Goal: Task Accomplishment & Management: Manage account settings

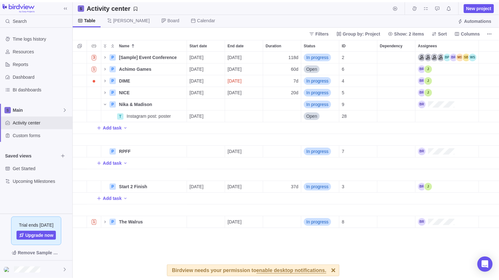
scroll to position [225, 421]
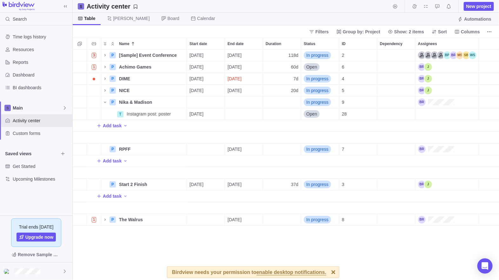
click at [328, 271] on div at bounding box center [333, 271] width 11 height 11
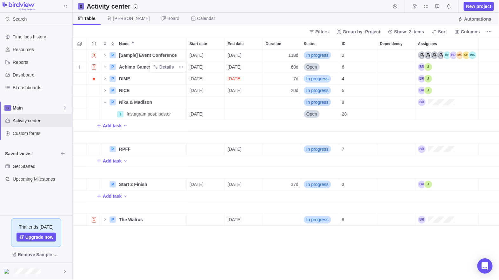
click at [105, 66] on icon "Name" at bounding box center [104, 66] width 5 height 5
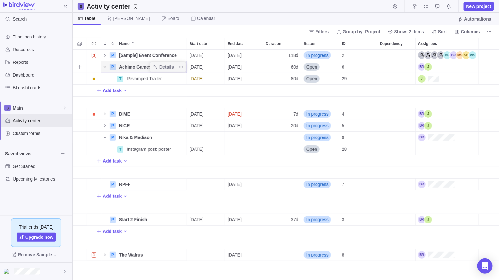
click at [106, 66] on icon "Name" at bounding box center [104, 66] width 5 height 5
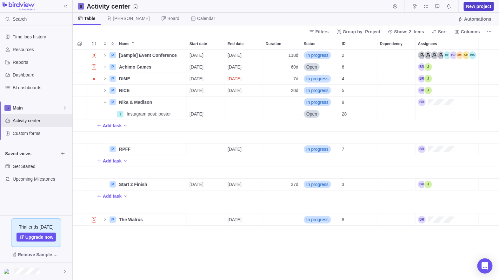
click at [490, 6] on span "New project" at bounding box center [478, 6] width 25 height 6
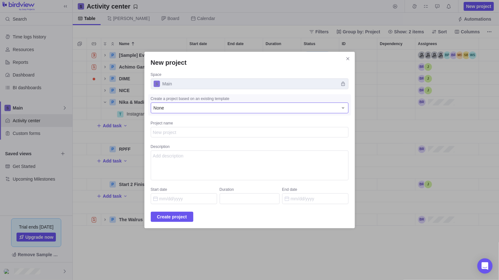
type textarea "x"
click at [198, 108] on div "None" at bounding box center [245, 108] width 184 height 6
click at [208, 134] on textarea "Project name" at bounding box center [250, 132] width 198 height 11
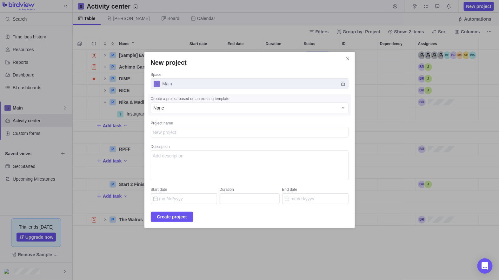
drag, startPoint x: 200, startPoint y: 58, endPoint x: 219, endPoint y: 59, distance: 19.7
click at [219, 59] on h2 "New project" at bounding box center [250, 62] width 198 height 9
click at [178, 131] on textarea "Project name" at bounding box center [250, 132] width 198 height 11
type textarea "W"
type textarea "x"
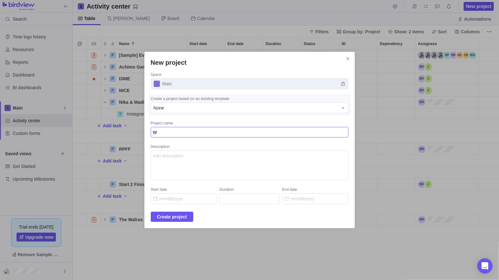
type textarea "We"
type textarea "x"
type textarea "Web"
type textarea "x"
type textarea "Web"
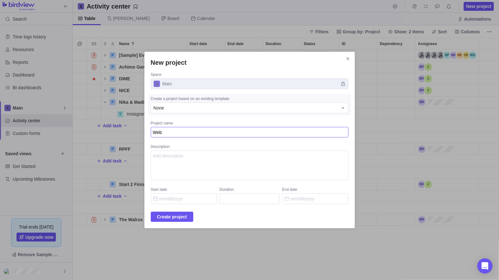
type textarea "x"
type textarea "S"
type textarea "x"
type textarea "So"
type textarea "x"
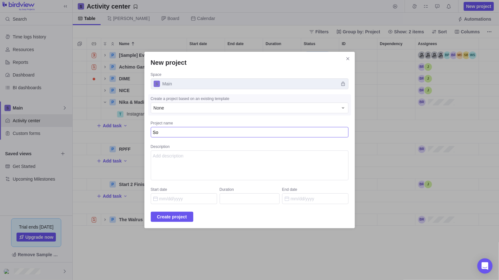
type textarea "Soc"
type textarea "x"
type textarea "Soci"
type textarea "x"
type textarea "Socia"
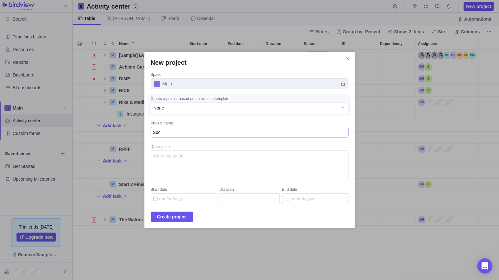
type textarea "x"
type textarea "Social;"
type textarea "x"
type textarea "Social;"
type textarea "x"
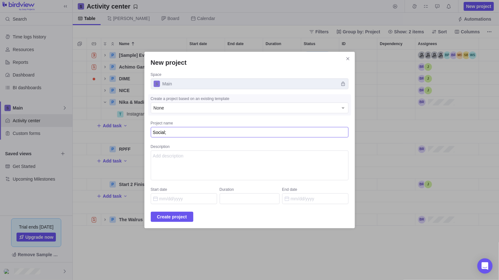
type textarea "Social;"
type textarea "x"
type textarea "Social"
type textarea "x"
type textarea "Social"
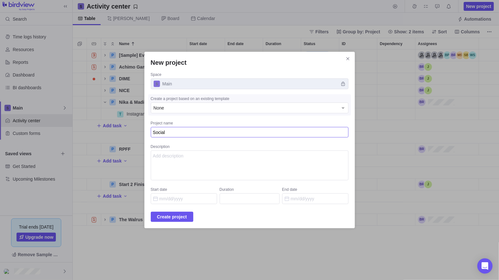
type textarea "x"
type textarea "Social m"
type textarea "x"
type textarea "Social me"
type textarea "x"
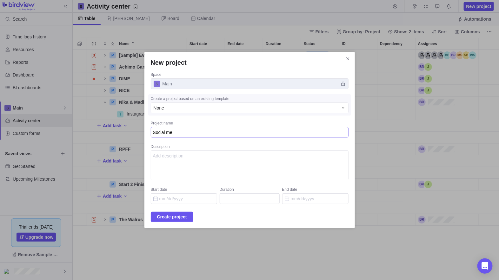
type textarea "Social med"
type textarea "x"
type textarea "Social medi"
type textarea "x"
type textarea "Social media"
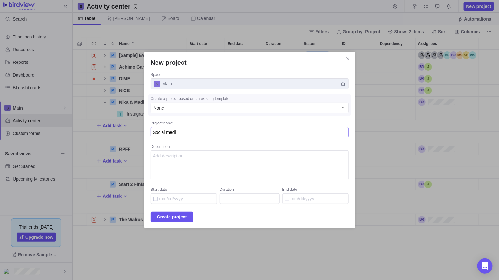
type textarea "x"
type textarea "Social media"
type textarea "x"
type textarea "Social media c"
type textarea "x"
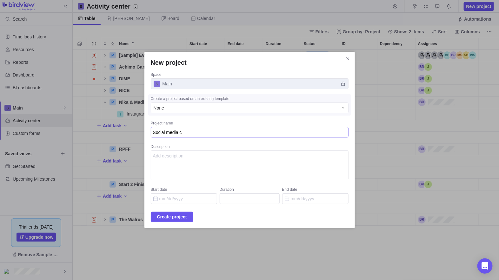
type textarea "Social media ca"
type textarea "x"
type textarea "Social media cam"
type textarea "x"
type textarea "Social media camp"
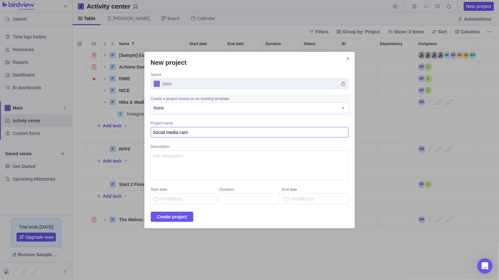
type textarea "x"
type textarea "Social media campa"
type textarea "x"
type textarea "Social media campai"
type textarea "x"
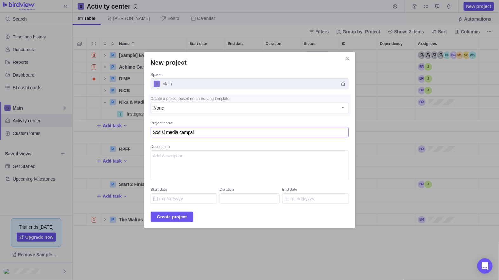
type textarea "Social media campaig"
type textarea "x"
type textarea "Social media campaign"
type textarea "x"
type textarea "Social media campaign"
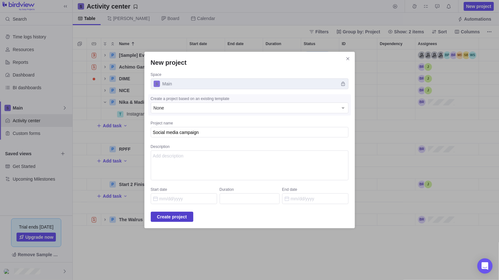
click at [178, 217] on span "Create project" at bounding box center [172, 217] width 30 height 8
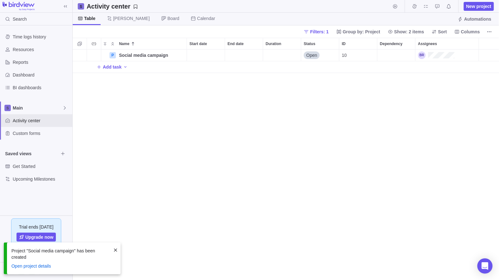
scroll to position [225, 421]
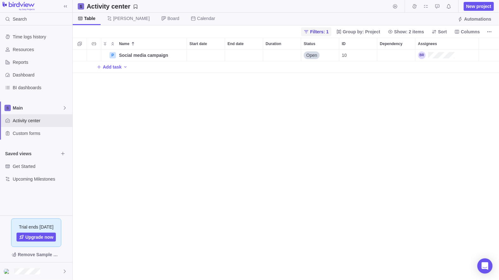
click at [327, 30] on span "Filters: 1" at bounding box center [319, 32] width 18 height 6
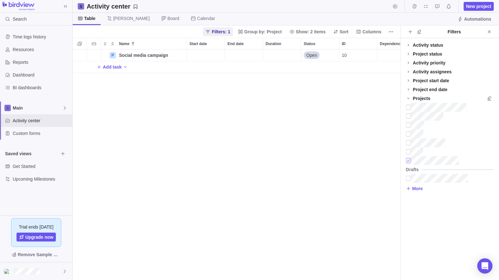
click at [408, 160] on div at bounding box center [408, 160] width 5 height 9
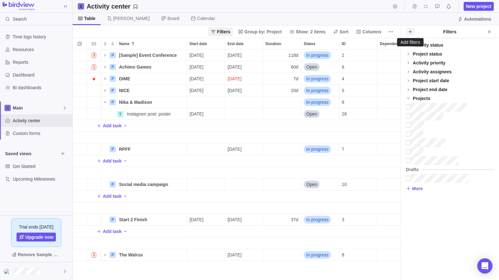
click at [410, 32] on icon "Add filters" at bounding box center [409, 31] width 5 height 5
click at [409, 160] on div at bounding box center [408, 160] width 5 height 9
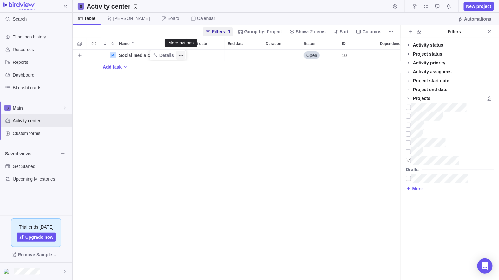
click at [181, 55] on icon "More actions" at bounding box center [180, 55] width 1 height 1
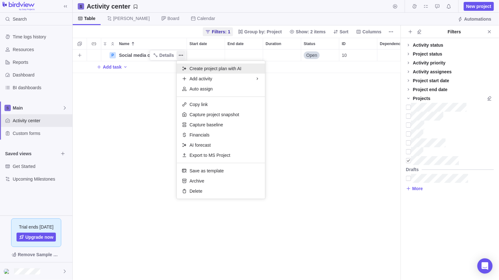
click at [206, 68] on span "Create project plan with AI" at bounding box center [215, 68] width 52 height 6
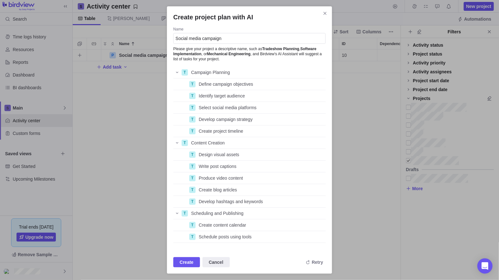
scroll to position [173, 147]
click at [190, 259] on span "Create" at bounding box center [186, 262] width 14 height 8
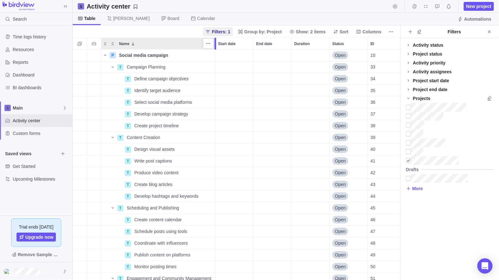
drag, startPoint x: 189, startPoint y: 42, endPoint x: 220, endPoint y: 42, distance: 31.4
click at [218, 42] on div at bounding box center [215, 44] width 5 height 12
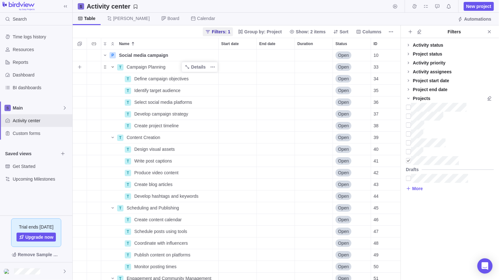
click at [113, 65] on icon "Name" at bounding box center [112, 66] width 5 height 5
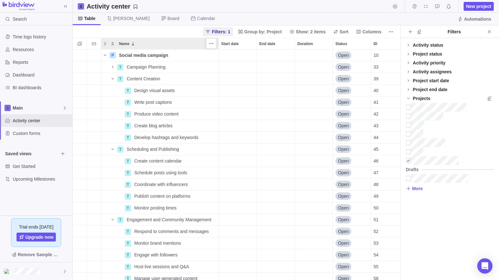
click at [114, 41] on icon "Collapse" at bounding box center [112, 43] width 5 height 5
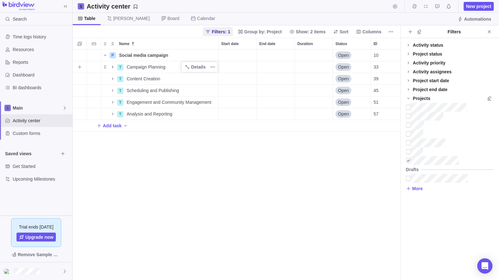
click at [113, 68] on icon "Name" at bounding box center [112, 66] width 5 height 5
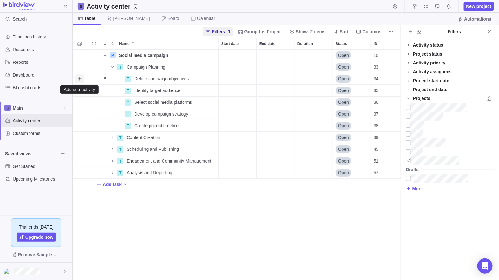
click at [80, 76] on icon "Add sub-activity" at bounding box center [79, 78] width 5 height 5
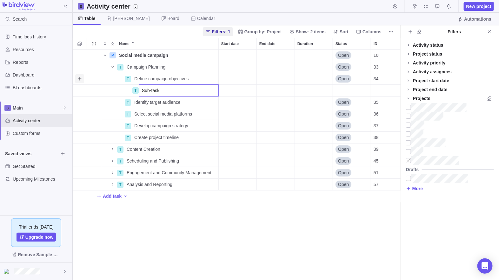
type input "Sub-task A"
click at [185, 225] on div "P Social media campaign Details Open 10 T Campaign Planning Details Open 33 T D…" at bounding box center [237, 164] width 328 height 230
click at [236, 89] on div "Start date" at bounding box center [237, 90] width 38 height 11
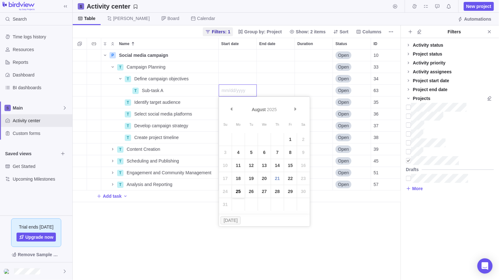
click at [237, 190] on link "25" at bounding box center [238, 191] width 13 height 13
click at [271, 92] on div "End date" at bounding box center [276, 90] width 38 height 11
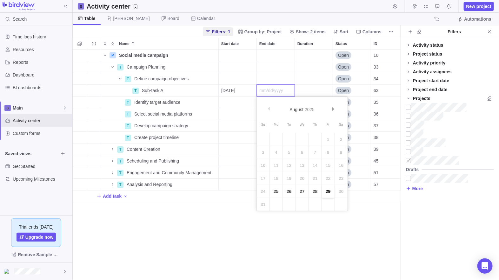
click at [327, 190] on link "29" at bounding box center [328, 191] width 13 height 13
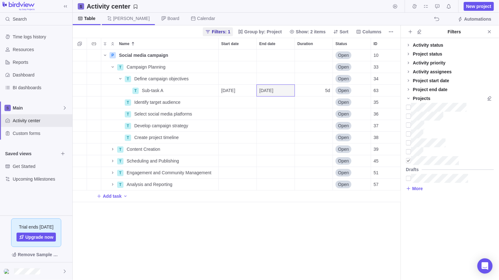
click at [117, 21] on span "[PERSON_NAME]" at bounding box center [131, 18] width 36 height 6
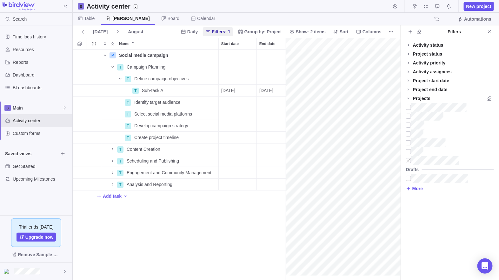
scroll to position [0, 52]
click at [195, 30] on span "Daily" at bounding box center [189, 31] width 22 height 9
click at [197, 55] on span "Weekly" at bounding box center [200, 57] width 15 height 6
click at [383, 79] on div "gantt" at bounding box center [342, 159] width 115 height 242
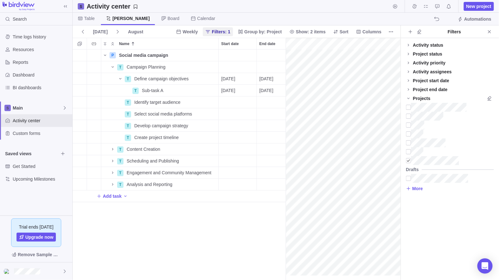
scroll to position [0, 41]
click at [365, 103] on div "gantt" at bounding box center [342, 159] width 115 height 242
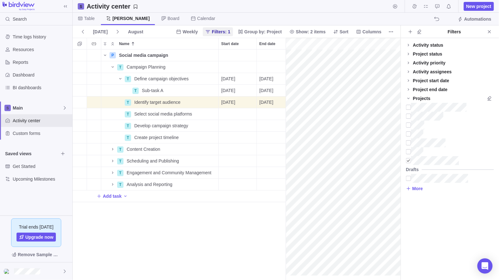
click at [376, 113] on div "gantt" at bounding box center [342, 159] width 115 height 242
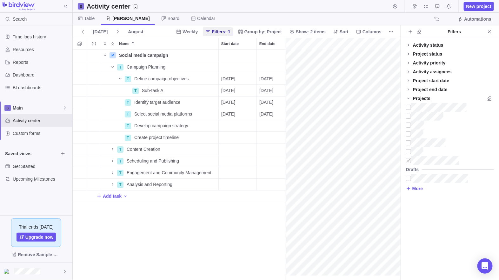
scroll to position [0, 50]
click at [335, 113] on div "gantt" at bounding box center [342, 159] width 115 height 242
click at [392, 127] on div "gantt" at bounding box center [342, 159] width 115 height 242
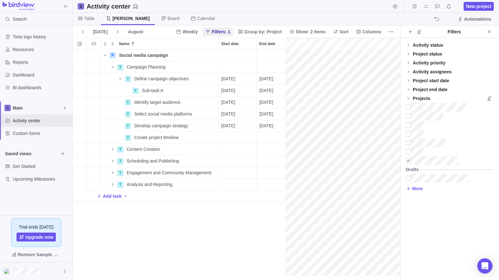
click at [341, 125] on div "gantt" at bounding box center [342, 159] width 115 height 242
click at [359, 100] on div "gantt" at bounding box center [342, 159] width 115 height 242
click at [488, 29] on icon "Close" at bounding box center [488, 31] width 5 height 5
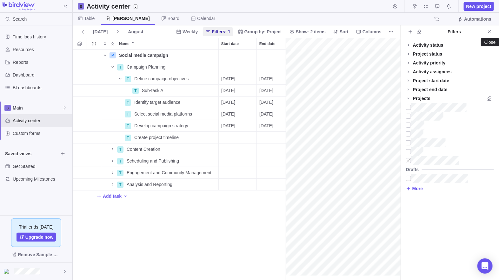
scroll to position [225, 272]
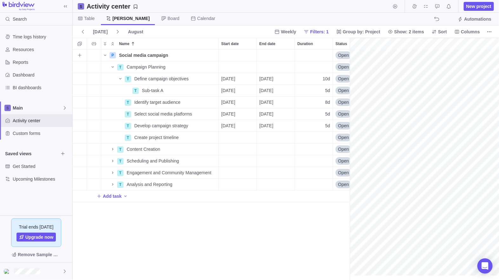
click at [235, 54] on div "Start date" at bounding box center [237, 54] width 38 height 11
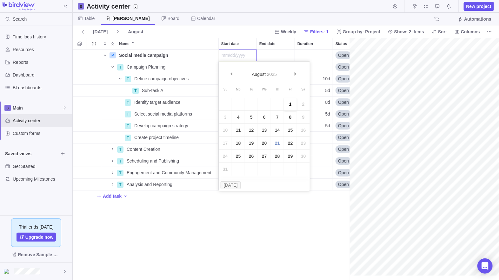
click at [290, 105] on link "1" at bounding box center [290, 104] width 13 height 13
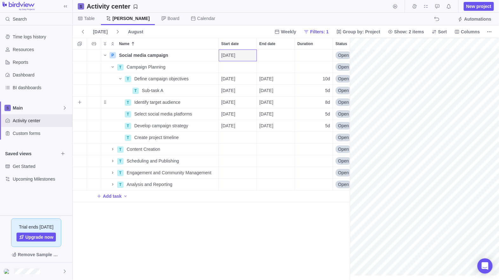
scroll to position [0, 198]
click at [280, 53] on div "End date" at bounding box center [276, 54] width 38 height 11
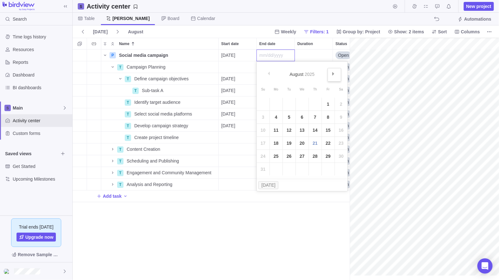
click at [333, 74] on span "Next" at bounding box center [332, 73] width 3 height 3
click at [290, 155] on link "30" at bounding box center [289, 156] width 13 height 13
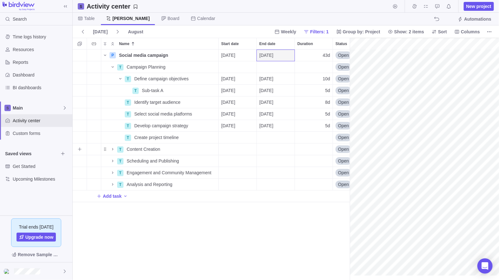
click at [235, 149] on div "Start date" at bounding box center [237, 148] width 38 height 11
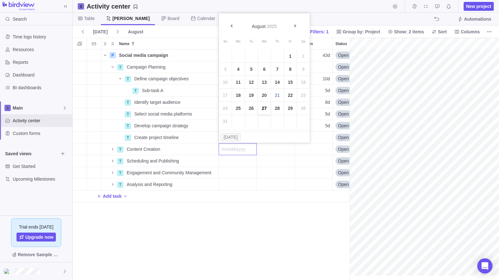
click at [265, 109] on link "27" at bounding box center [264, 108] width 13 height 13
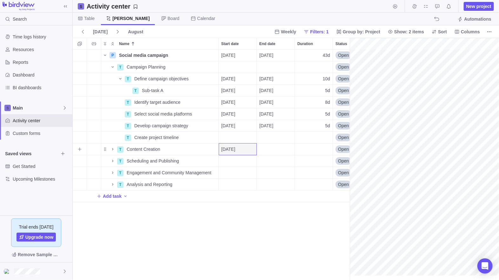
click at [276, 147] on div "End date" at bounding box center [276, 148] width 38 height 11
click at [331, 166] on link "Next" at bounding box center [334, 169] width 14 height 14
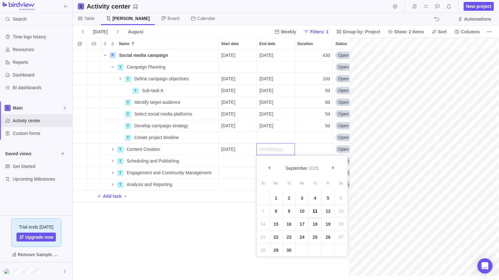
click at [315, 208] on link "11" at bounding box center [315, 211] width 13 height 13
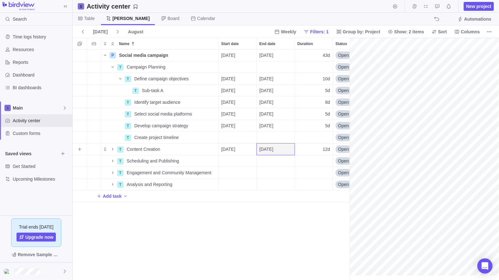
click at [273, 148] on span "09/11/2025" at bounding box center [266, 149] width 14 height 6
click at [331, 164] on link "Next" at bounding box center [334, 169] width 14 height 14
click at [317, 196] on link "2" at bounding box center [315, 198] width 13 height 13
click at [91, 17] on span "Table" at bounding box center [89, 18] width 10 height 6
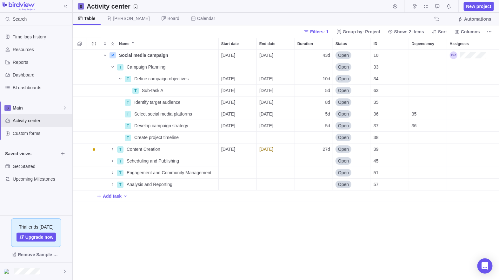
scroll to position [225, 421]
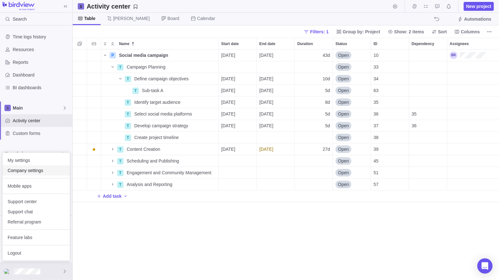
click at [39, 170] on span "Company settings" at bounding box center [36, 170] width 57 height 6
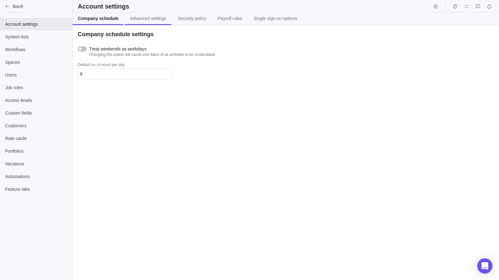
click at [148, 17] on span "Advanced settings" at bounding box center [148, 18] width 36 height 6
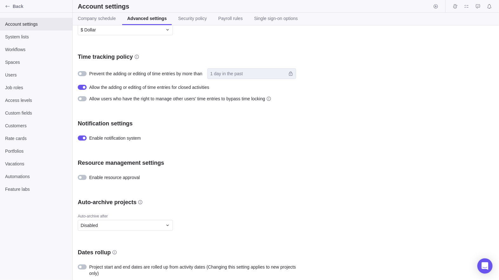
scroll to position [231, 0]
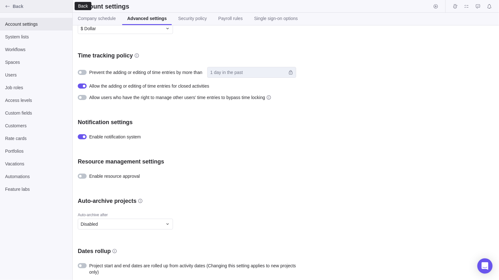
click at [14, 3] on span "Back" at bounding box center [41, 6] width 57 height 6
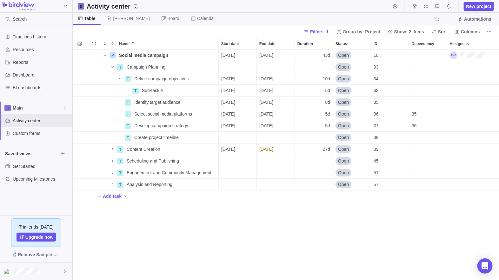
scroll to position [225, 421]
click at [470, 32] on span "Columns" at bounding box center [469, 32] width 19 height 6
click at [465, 34] on span "Columns" at bounding box center [469, 32] width 19 height 6
type input "est"
click at [474, 67] on div "grid" at bounding box center [472, 67] width 9 height 5
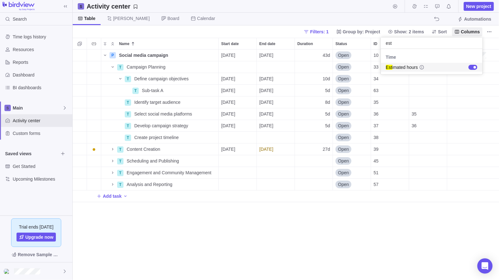
click at [375, 226] on body "Search Time logs history Resources Reports Dashboard BI dashboards Main Activit…" at bounding box center [249, 140] width 499 height 280
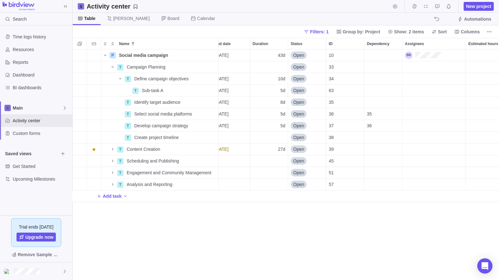
scroll to position [0, 49]
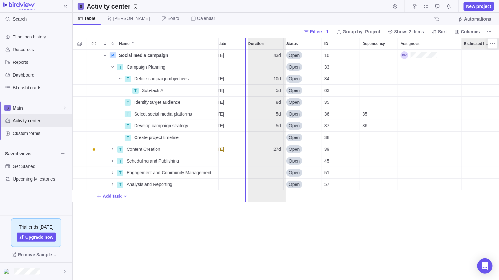
drag, startPoint x: 470, startPoint y: 45, endPoint x: 254, endPoint y: 37, distance: 215.8
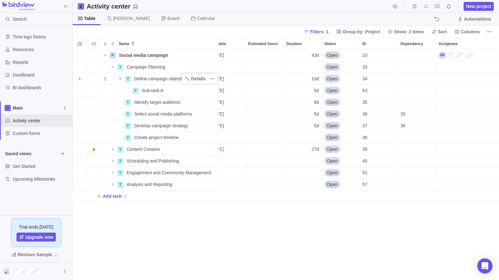
click at [119, 77] on icon "Name" at bounding box center [120, 78] width 5 height 5
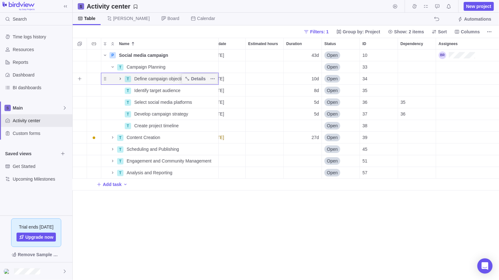
scroll to position [0, 0]
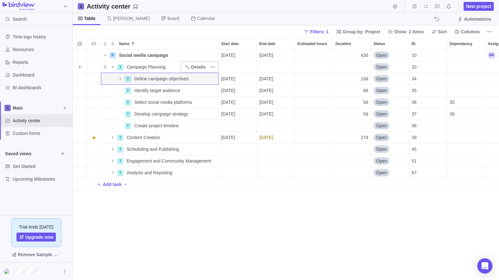
click at [113, 67] on icon "Name" at bounding box center [112, 66] width 5 height 5
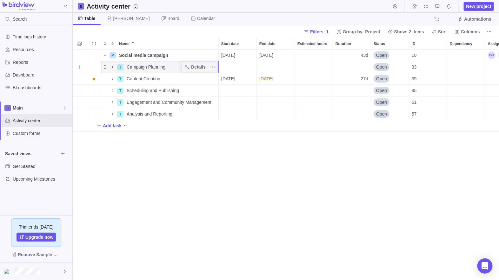
click at [110, 66] on icon "Name" at bounding box center [112, 66] width 5 height 5
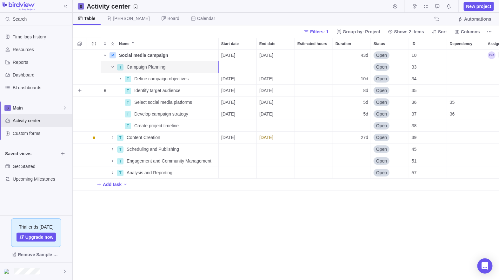
click at [316, 92] on div "Estimated hours" at bounding box center [314, 90] width 38 height 11
type input "10"
click at [113, 66] on icon "Name" at bounding box center [112, 66] width 5 height 5
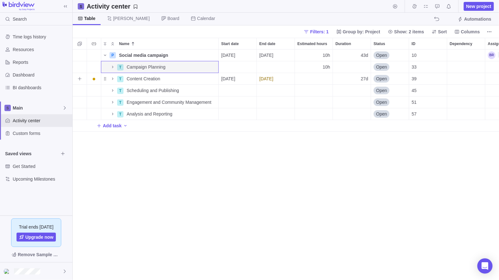
click at [314, 76] on div "Estimated hours" at bounding box center [314, 78] width 38 height 11
type input "2"
type input "50"
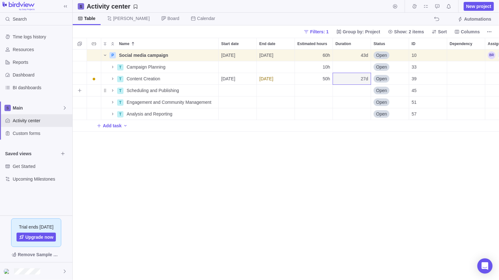
click at [323, 91] on div "Estimated hours" at bounding box center [314, 90] width 38 height 11
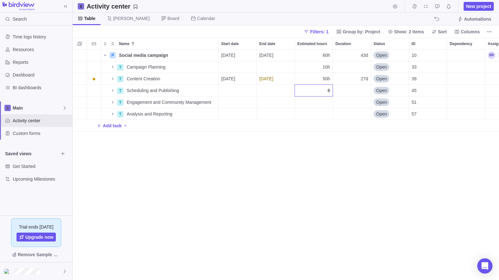
type input "60"
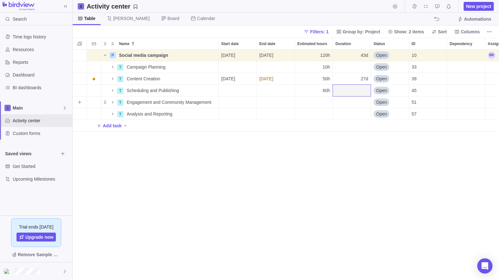
click at [321, 101] on div "Estimated hours" at bounding box center [314, 101] width 38 height 11
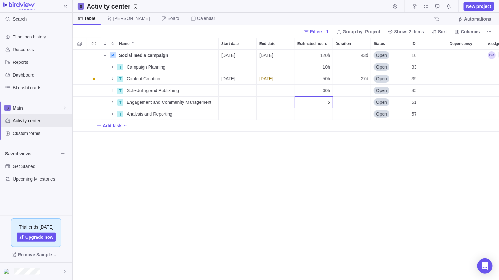
type input "59"
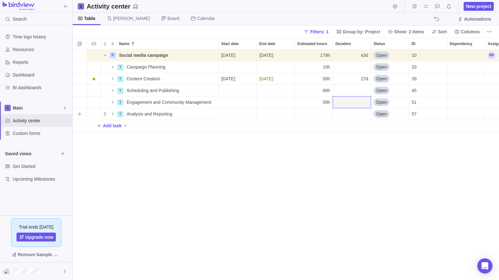
click at [318, 113] on div "Estimated hours" at bounding box center [314, 113] width 38 height 11
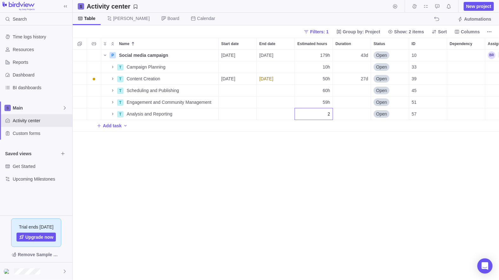
type input "20"
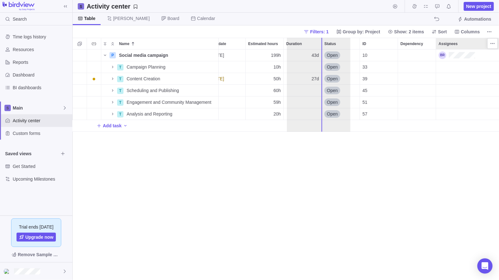
drag, startPoint x: 492, startPoint y: 41, endPoint x: 340, endPoint y: 46, distance: 151.7
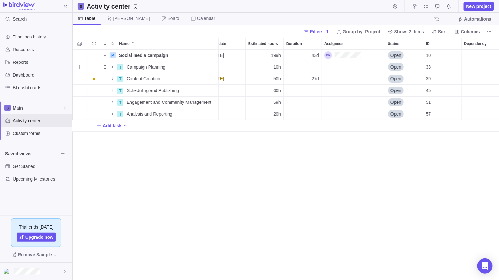
click at [347, 65] on div "Assignees" at bounding box center [353, 66] width 63 height 11
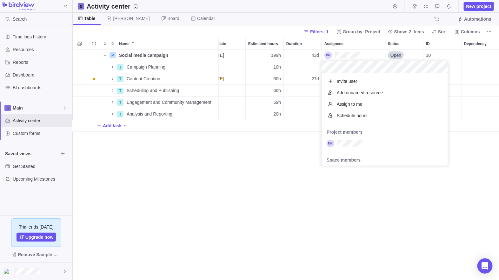
scroll to position [88, 121]
click at [367, 140] on div "grid" at bounding box center [384, 143] width 126 height 11
click at [256, 174] on div "P Social media campaign Details 08/01/2025 09/30/2025 199h 43d Open 10 T Campai…" at bounding box center [286, 164] width 426 height 230
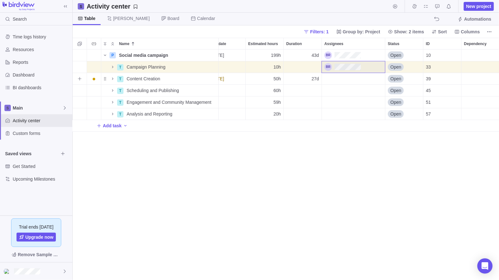
click at [342, 78] on div "Assignees" at bounding box center [353, 78] width 63 height 11
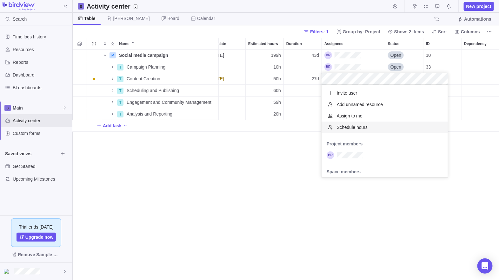
scroll to position [31, 0]
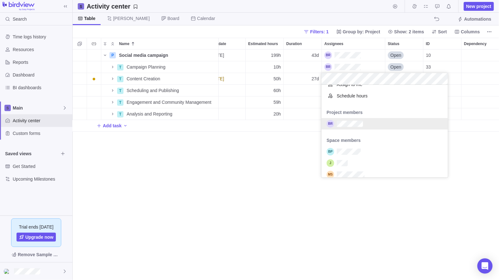
click at [364, 124] on div "grid" at bounding box center [384, 123] width 126 height 11
click at [238, 174] on div "P Social media campaign Details 08/01/2025 09/30/2025 199h 43d Open 10 T Campai…" at bounding box center [286, 164] width 426 height 230
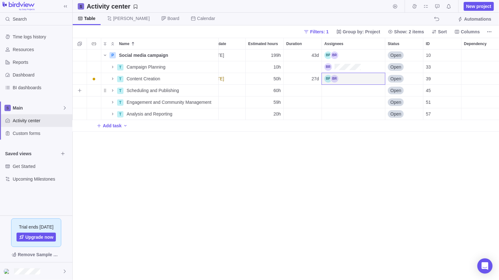
click at [336, 92] on div "Assignees" at bounding box center [353, 90] width 63 height 11
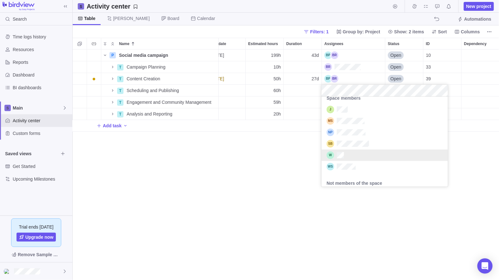
scroll to position [95, 0]
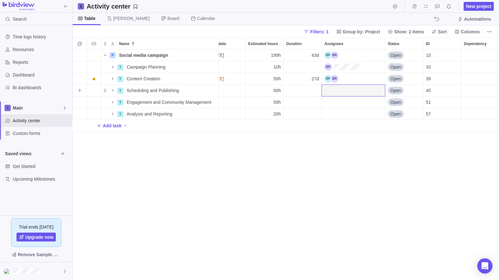
click at [347, 91] on div "Assignees" at bounding box center [353, 90] width 63 height 11
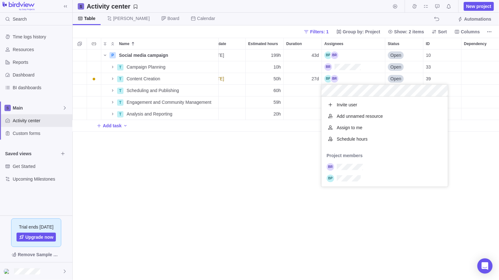
scroll to position [85, 121]
click at [208, 43] on div "Name Start date End date Estimated hours Duration Assignees Status ID Dependenc…" at bounding box center [286, 159] width 426 height 242
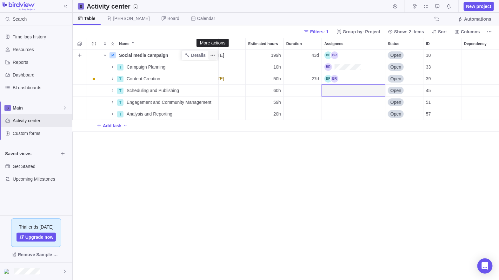
click at [214, 57] on icon "More actions" at bounding box center [212, 55] width 5 height 5
click at [336, 91] on div "Assignees" at bounding box center [353, 90] width 63 height 11
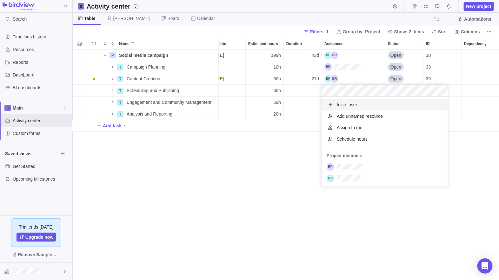
click at [353, 117] on span "Add unnamed resource" at bounding box center [359, 116] width 46 height 6
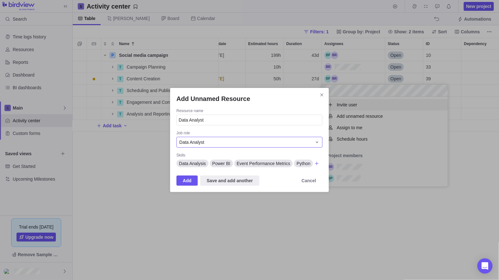
click at [216, 141] on div "Data Analyst" at bounding box center [245, 142] width 133 height 6
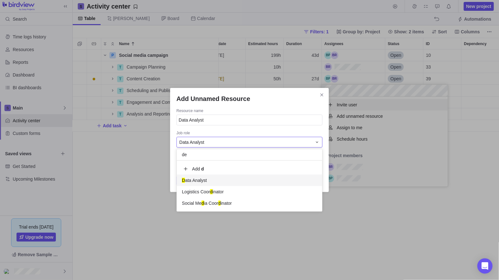
scroll to position [5, 5]
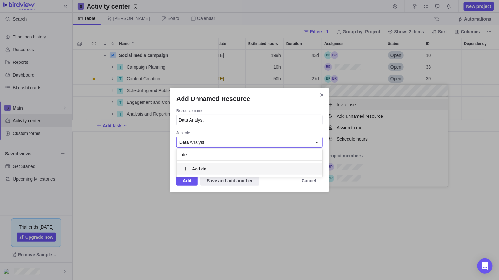
type input "d"
type input "Designer"
click at [218, 169] on b "Designer" at bounding box center [210, 168] width 19 height 5
type input "Designer"
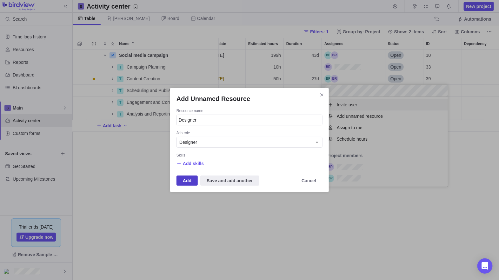
click at [186, 180] on span "Add" at bounding box center [187, 181] width 9 height 8
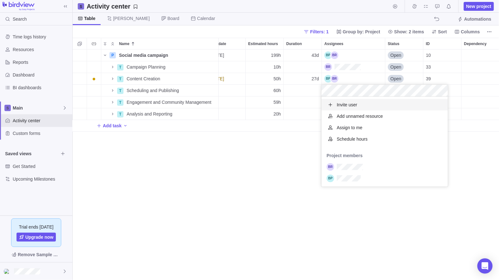
click at [235, 197] on div "P Social media campaign Details 08/01/2025 09/30/2025 199h 43d Open 10 T Campai…" at bounding box center [286, 164] width 426 height 230
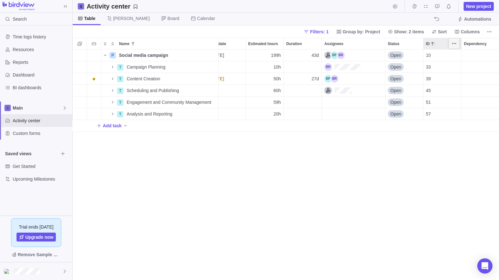
click at [455, 44] on icon "More actions" at bounding box center [453, 43] width 5 height 5
click at [435, 87] on div "Hide" at bounding box center [433, 87] width 50 height 10
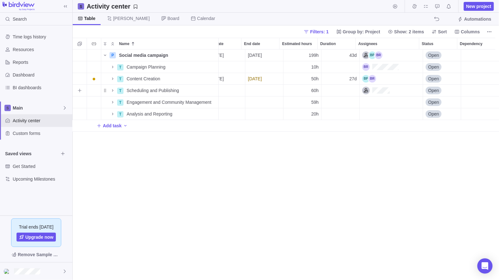
scroll to position [0, 11]
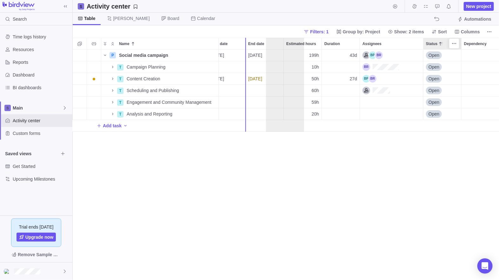
drag, startPoint x: 431, startPoint y: 43, endPoint x: 270, endPoint y: 45, distance: 161.1
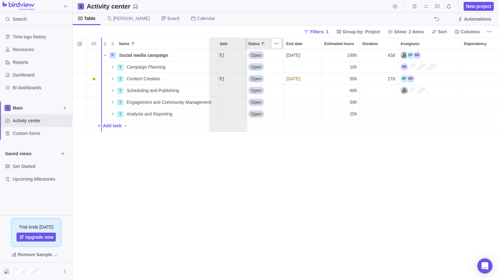
scroll to position [0, 0]
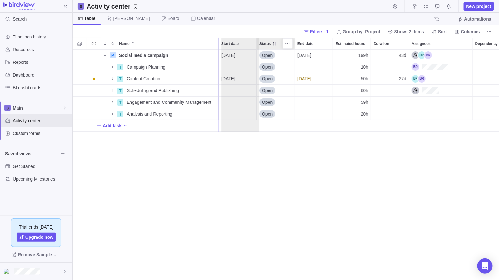
drag, startPoint x: 257, startPoint y: 44, endPoint x: 227, endPoint y: 43, distance: 30.1
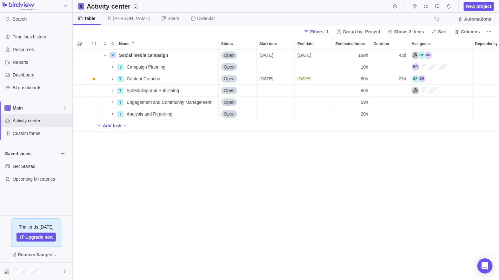
scroll to position [0, 11]
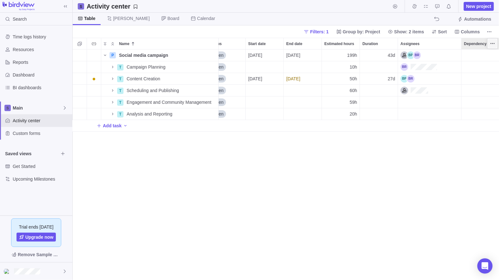
click at [491, 43] on icon "More actions" at bounding box center [492, 43] width 5 height 5
click at [468, 66] on div "Hide" at bounding box center [467, 67] width 55 height 10
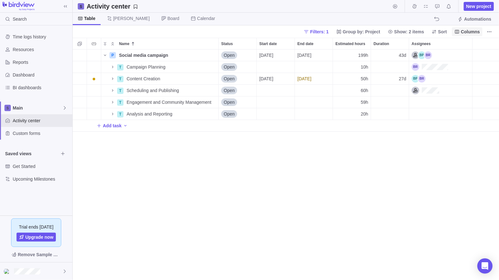
click at [473, 31] on span "Columns" at bounding box center [469, 32] width 19 height 6
type input "cu"
click at [473, 67] on div "grid" at bounding box center [472, 67] width 9 height 5
click at [435, 160] on body "Search Time logs history Resources Reports Dashboard BI dashboards Main Activit…" at bounding box center [249, 140] width 499 height 280
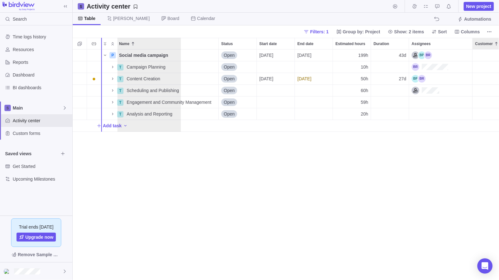
drag, startPoint x: 480, startPoint y: 44, endPoint x: 159, endPoint y: 53, distance: 321.4
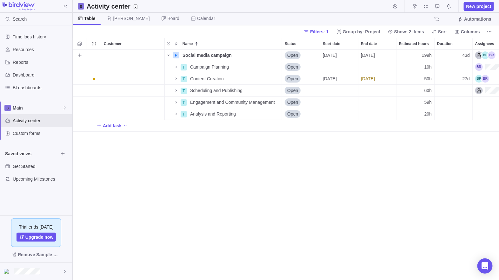
click at [140, 57] on div "Customer" at bounding box center [132, 54] width 63 height 11
type input "ABC Inc"
click at [138, 81] on b "ABC Inc" at bounding box center [134, 81] width 17 height 5
click at [149, 167] on div "ABC Inc P Social media campaign Details Open 08/01/2025 09/30/2025 199h 43d T C…" at bounding box center [286, 164] width 426 height 230
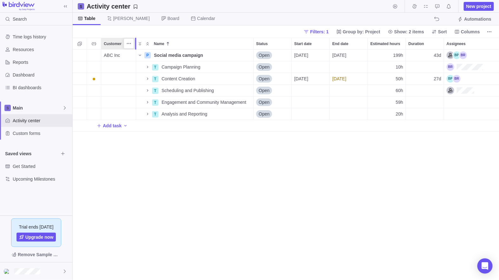
drag, startPoint x: 164, startPoint y: 40, endPoint x: 135, endPoint y: 40, distance: 28.9
click at [135, 40] on div at bounding box center [136, 44] width 2 height 12
click at [323, 30] on span "Filters: 1" at bounding box center [319, 32] width 18 height 6
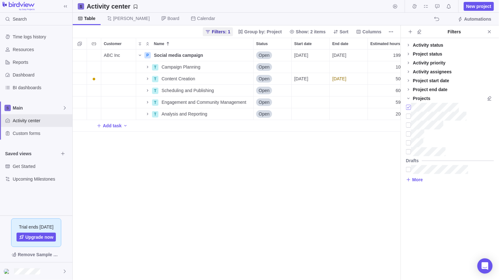
click at [408, 107] on div at bounding box center [408, 107] width 5 height 9
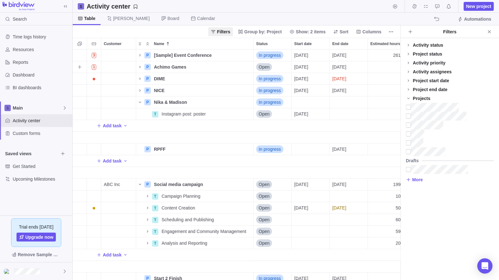
click at [112, 65] on div "Customer" at bounding box center [118, 66] width 35 height 11
click at [126, 102] on div "ABC Inc" at bounding box center [137, 104] width 72 height 11
click at [409, 34] on icon "Add filters" at bounding box center [409, 31] width 5 height 5
type input "cus"
click at [483, 65] on div "grid" at bounding box center [482, 67] width 9 height 5
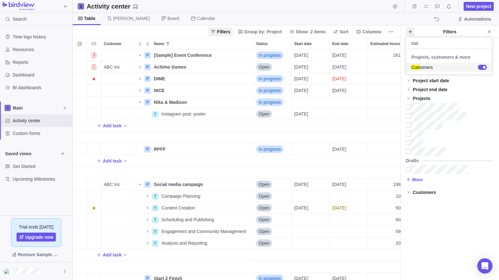
click at [460, 212] on body "Search Time logs history Resources Reports Dashboard BI dashboards Main Activit…" at bounding box center [249, 140] width 499 height 280
click at [406, 191] on icon at bounding box center [408, 192] width 5 height 5
click at [408, 207] on div at bounding box center [408, 209] width 5 height 9
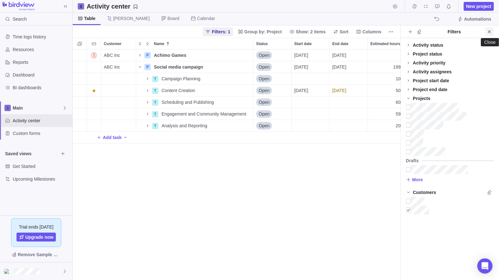
click at [487, 31] on icon "Close" at bounding box center [488, 31] width 5 height 5
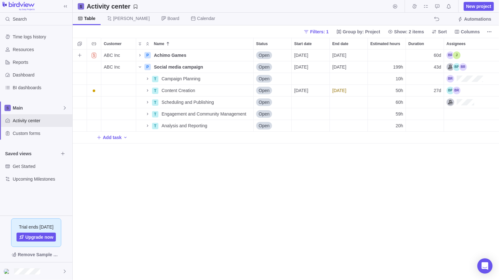
scroll to position [225, 421]
click at [140, 56] on icon "Name" at bounding box center [139, 55] width 1 height 2
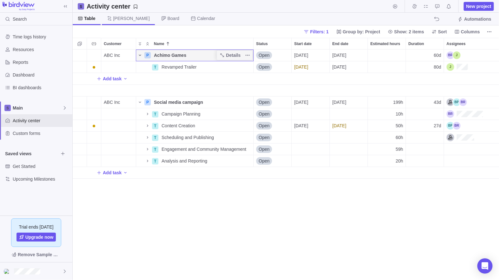
click at [117, 16] on span "[PERSON_NAME]" at bounding box center [131, 18] width 36 height 6
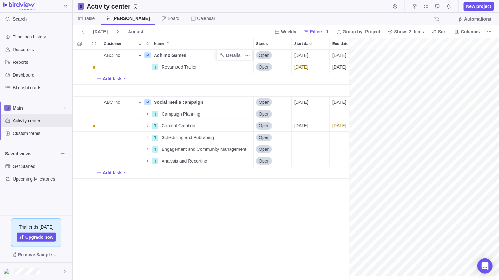
scroll to position [0, 274]
click at [167, 17] on span "Board" at bounding box center [173, 18] width 12 height 6
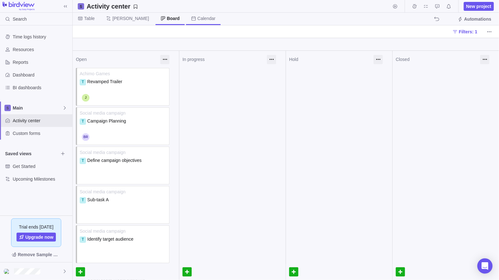
click at [197, 17] on span "Calendar" at bounding box center [206, 18] width 18 height 6
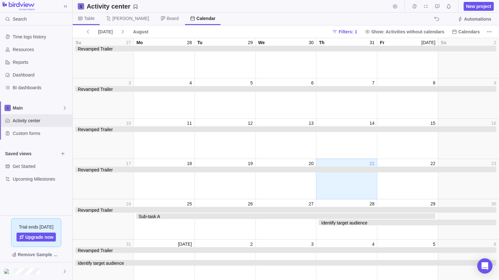
click at [94, 20] on span "Table" at bounding box center [86, 19] width 27 height 12
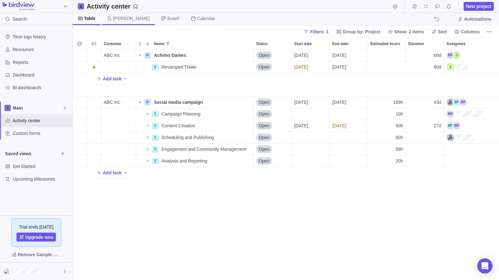
scroll to position [225, 421]
click at [116, 5] on h2 "Activity center" at bounding box center [109, 6] width 44 height 9
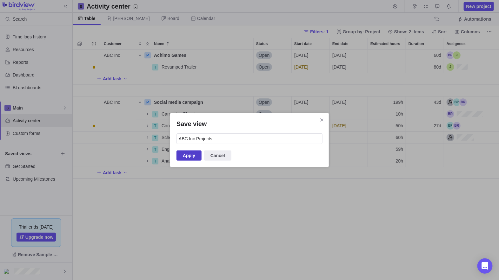
type input "ABC Inc Projects"
click at [193, 156] on span "Apply" at bounding box center [189, 156] width 12 height 8
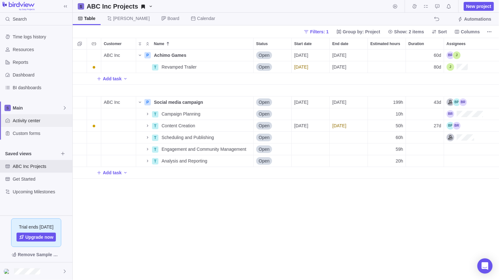
click at [30, 121] on span "Activity center" at bounding box center [41, 120] width 57 height 6
click at [328, 29] on span "Filters: 1" at bounding box center [319, 32] width 18 height 6
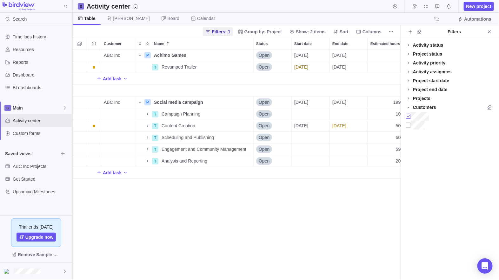
click at [409, 115] on div at bounding box center [408, 116] width 5 height 9
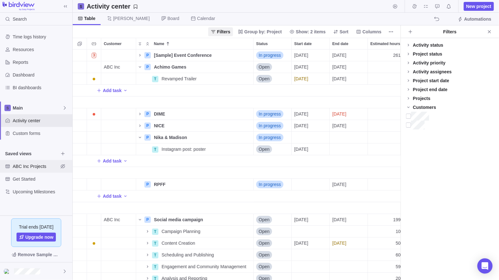
click at [32, 165] on span "ABC Inc Projects" at bounding box center [36, 166] width 46 height 6
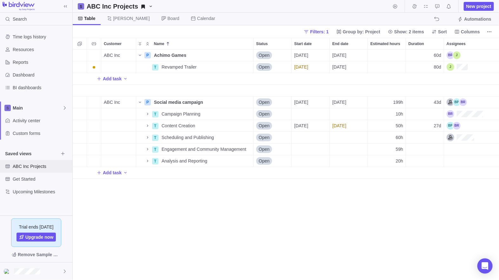
scroll to position [225, 421]
click at [231, 100] on span "Details" at bounding box center [233, 102] width 15 height 6
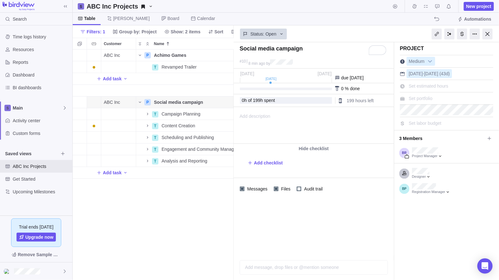
click at [274, 117] on div "Add description ... read all" at bounding box center [313, 125] width 159 height 36
click at [65, 107] on icon at bounding box center [65, 107] width 2 height 3
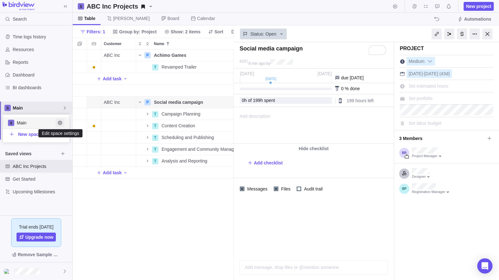
click at [61, 120] on icon "Edit space settings" at bounding box center [59, 122] width 5 height 5
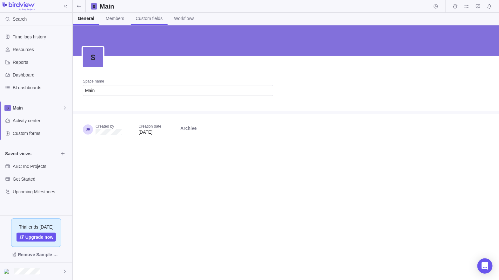
click at [157, 17] on span "Custom fields" at bounding box center [149, 18] width 27 height 6
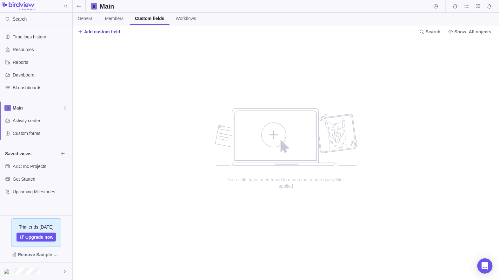
click at [96, 33] on span "Add custom field" at bounding box center [102, 32] width 36 height 6
type input "Deliverables"
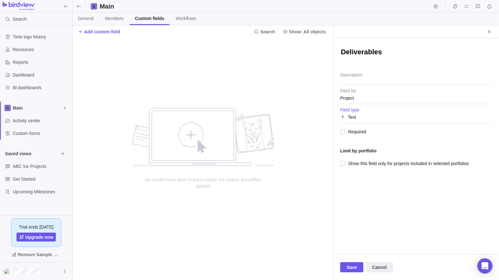
click at [363, 115] on div "Text" at bounding box center [416, 116] width 152 height 11
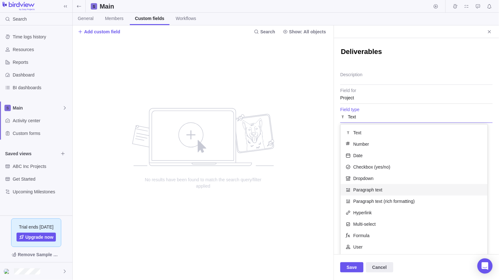
click at [369, 187] on span "Paragraph text" at bounding box center [367, 189] width 29 height 6
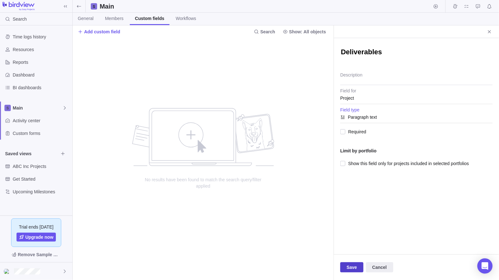
click at [351, 266] on span "Save" at bounding box center [351, 267] width 10 height 8
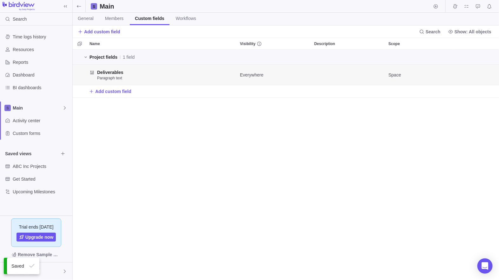
scroll to position [225, 421]
click at [81, 6] on icon at bounding box center [78, 6] width 5 height 5
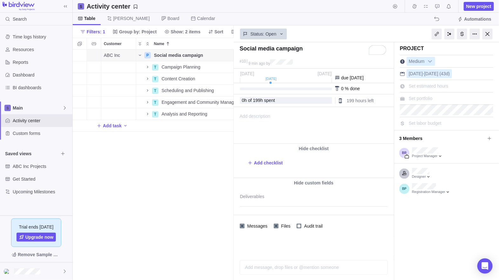
scroll to position [225, 156]
click at [258, 198] on textarea "Deliverables" at bounding box center [313, 198] width 147 height 16
type textarea "x"
type textarea "T"
type textarea "x"
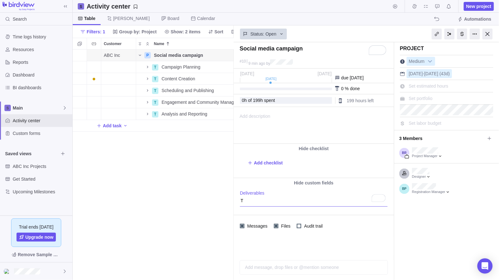
type textarea "Te"
type textarea "x"
type textarea "Tex"
type textarea "x"
type textarea "Text"
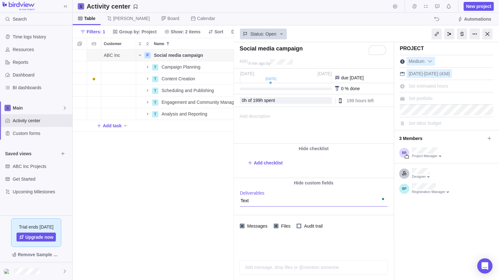
type textarea "x"
type textarea "Text"
type textarea "x"
type textarea "Text g"
type textarea "x"
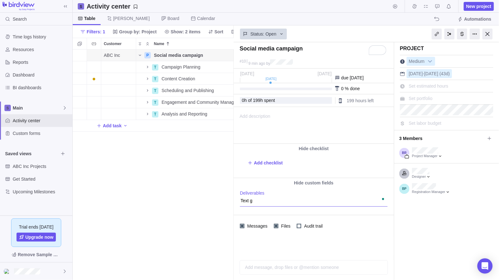
type textarea "Text go"
type textarea "x"
type textarea "Text goe"
type textarea "x"
type textarea "Text goes"
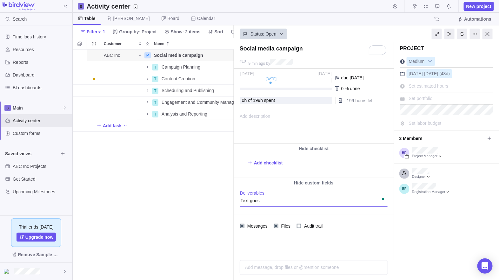
type textarea "x"
type textarea "Text goes"
type textarea "x"
type textarea "Text goes he"
type textarea "x"
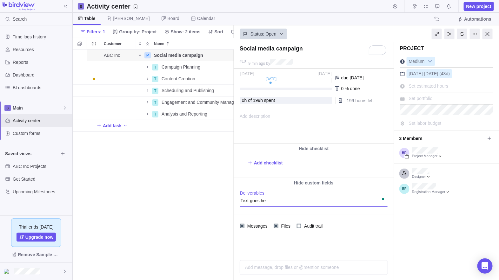
type textarea "Text goes her"
type textarea "x"
type textarea "Text goes here"
click at [283, 244] on div at bounding box center [313, 246] width 160 height 19
type textarea "x"
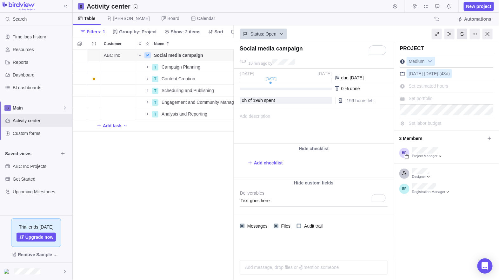
click at [462, 35] on div at bounding box center [462, 34] width 10 height 11
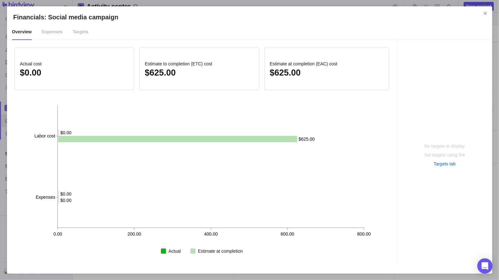
click at [76, 31] on span "Targets" at bounding box center [81, 32] width 16 height 16
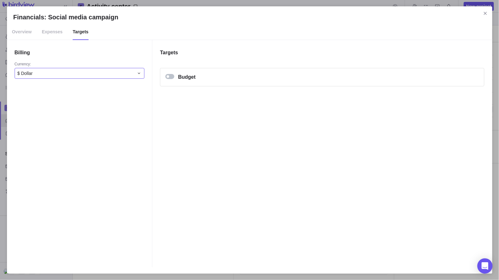
click at [58, 71] on div "$ Dollar" at bounding box center [75, 73] width 117 height 6
type input "ca"
click at [47, 98] on span "CA D Ca nadian Dollar" at bounding box center [46, 100] width 52 height 6
click at [170, 76] on div "Financials: Social media campaign" at bounding box center [169, 76] width 9 height 5
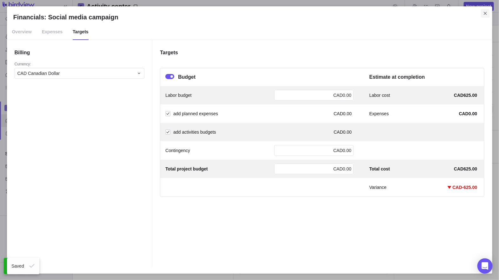
click at [486, 14] on icon "Close" at bounding box center [484, 13] width 5 height 5
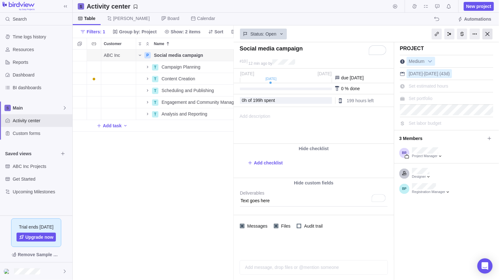
click at [489, 32] on div at bounding box center [487, 34] width 10 height 11
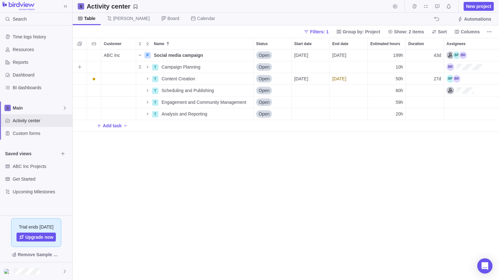
scroll to position [225, 421]
click at [461, 30] on span "Columns" at bounding box center [467, 31] width 30 height 9
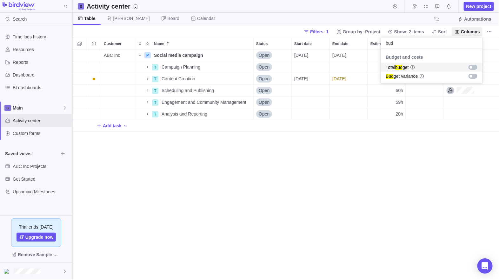
type input "bud"
click at [470, 65] on div "grid" at bounding box center [472, 67] width 9 height 5
click at [360, 214] on body "Search Time logs history Resources Reports Dashboard BI dashboards Main Activit…" at bounding box center [249, 140] width 499 height 280
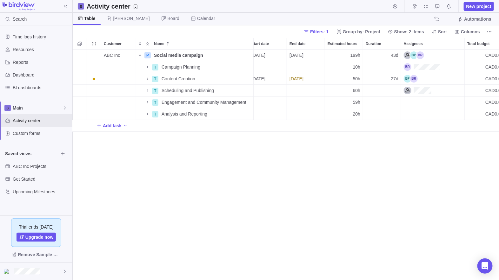
scroll to position [0, 49]
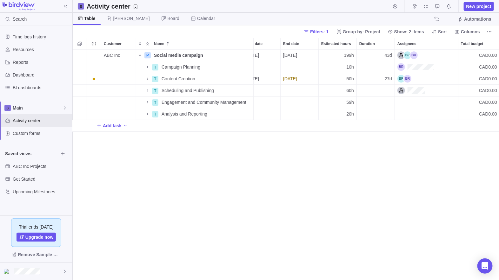
drag, startPoint x: 468, startPoint y: 40, endPoint x: 349, endPoint y: 12, distance: 122.5
click at [349, 12] on div "Activity center New project Table Gantt Board Calendar Automations Filters: 1 G…" at bounding box center [286, 140] width 426 height 280
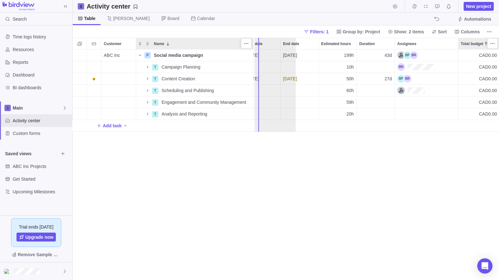
scroll to position [0, 0]
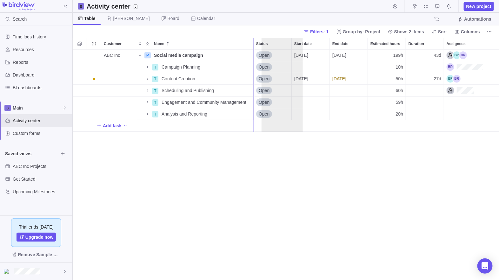
drag, startPoint x: 468, startPoint y: 41, endPoint x: 268, endPoint y: 45, distance: 200.5
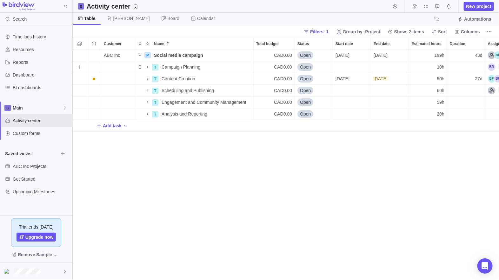
click at [268, 67] on div "CAD0.00" at bounding box center [273, 66] width 41 height 11
type input "2"
type input "5000"
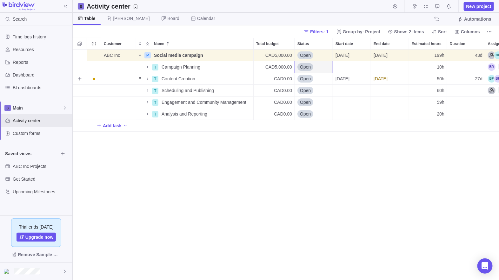
click at [282, 78] on span "CAD0.00" at bounding box center [283, 78] width 18 height 6
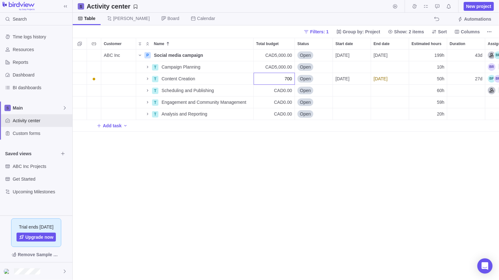
type input "7000"
click at [249, 53] on icon "More actions" at bounding box center [247, 55] width 5 height 5
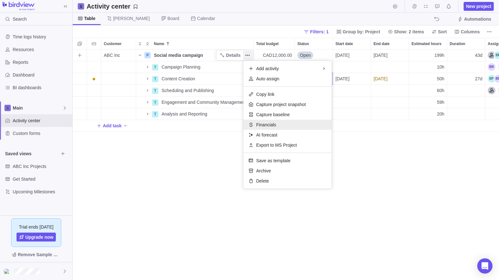
click at [262, 121] on div "Financials" at bounding box center [287, 125] width 88 height 10
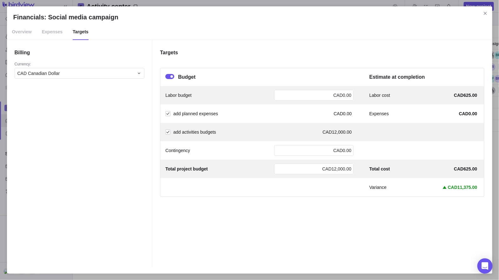
click at [54, 34] on span "Expenses" at bounding box center [52, 32] width 21 height 16
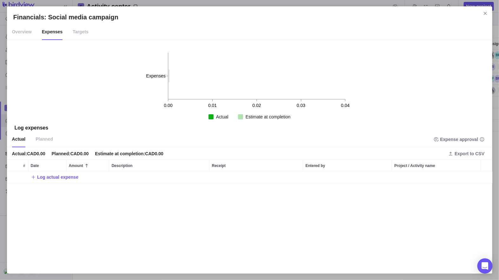
scroll to position [91, 480]
click at [57, 176] on span "Log actual expense" at bounding box center [57, 177] width 41 height 6
type input "3000"
click at [143, 178] on div "Financials: Social media campaign Overview Expenses Targets 0.00 0.01 0.02 0.03…" at bounding box center [249, 140] width 499 height 280
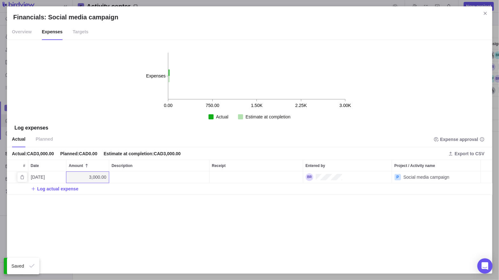
click at [143, 178] on div "Description" at bounding box center [159, 176] width 100 height 11
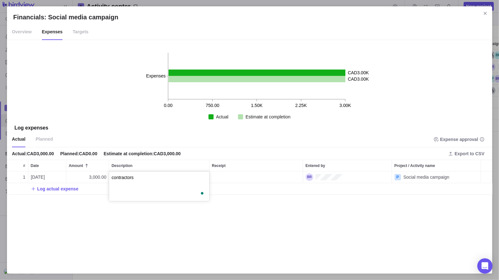
type textarea "contractors"
click at [143, 215] on div "Financials: Social media campaign Overview Expenses Targets 0.00 750.00 1.50K 2…" at bounding box center [249, 140] width 499 height 280
click at [46, 138] on span "Planned" at bounding box center [44, 139] width 17 height 16
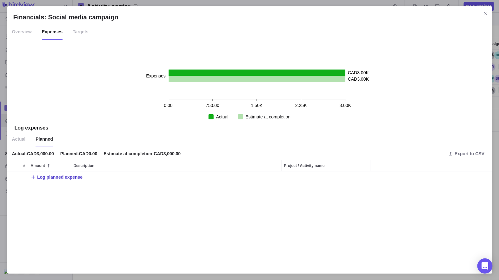
click at [60, 175] on span "Log planned expense" at bounding box center [59, 177] width 45 height 6
type input "3500"
click at [141, 179] on div "Financials: Social media campaign Overview Expenses Targets 0.00 750.00 1.50K 2…" at bounding box center [249, 140] width 499 height 280
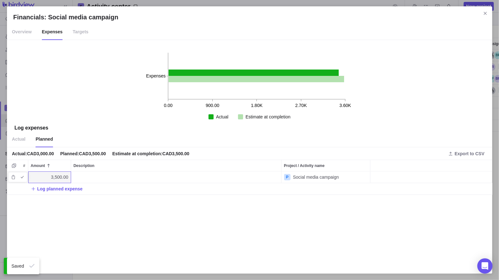
click at [142, 177] on div "Description" at bounding box center [176, 176] width 210 height 11
type textarea "contractors"
click at [127, 221] on div "Financials: Social media campaign Overview Expenses Targets 0.00 900.00 1.80K 2…" at bounding box center [249, 140] width 499 height 280
click at [19, 136] on span "Actual" at bounding box center [19, 139] width 14 height 16
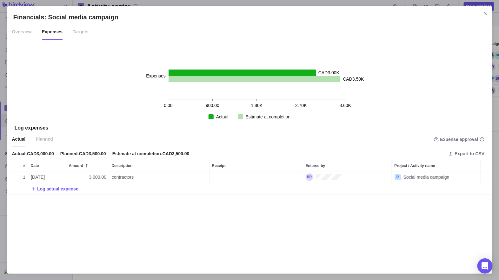
click at [28, 33] on span "Overview" at bounding box center [22, 32] width 20 height 16
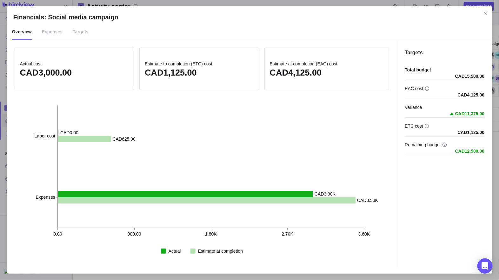
scroll to position [225, 421]
click at [485, 12] on icon "Close" at bounding box center [484, 13] width 5 height 5
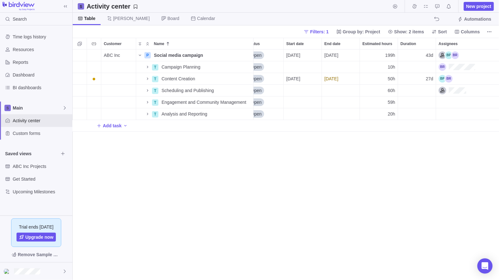
scroll to position [0, 0]
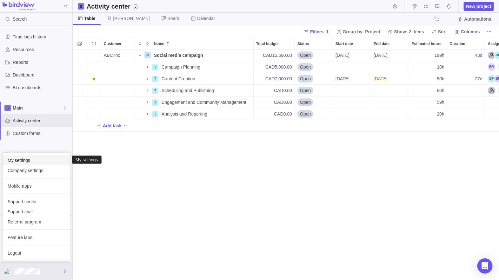
click at [29, 159] on span "My settings" at bounding box center [36, 160] width 57 height 6
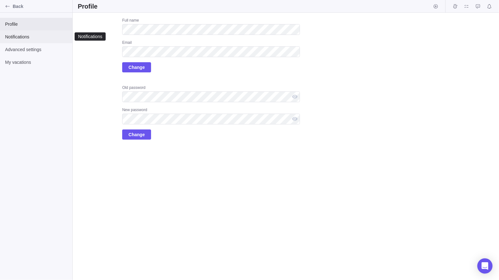
click at [22, 36] on span "Notifications" at bounding box center [36, 37] width 62 height 6
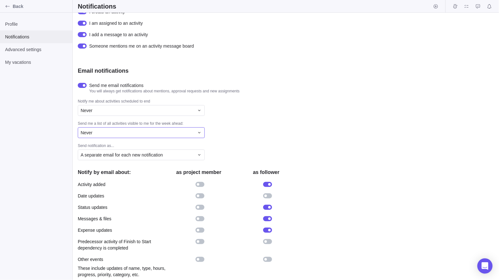
scroll to position [98, 0]
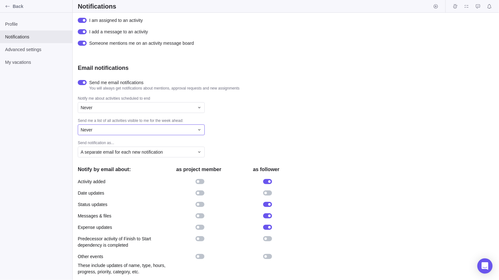
click at [132, 130] on div "Never" at bounding box center [138, 130] width 114 height 6
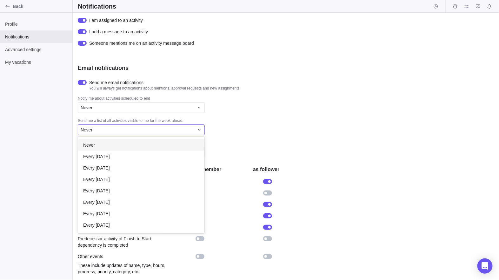
scroll to position [92, 121]
click at [105, 153] on span "Every [DATE]" at bounding box center [96, 156] width 27 height 6
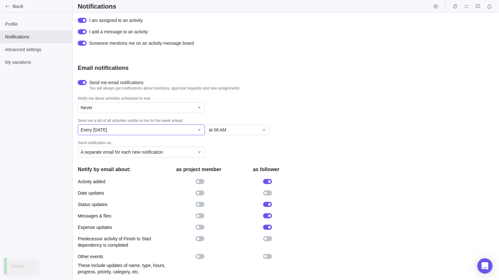
click at [153, 130] on div "Every [DATE]" at bounding box center [138, 130] width 114 height 6
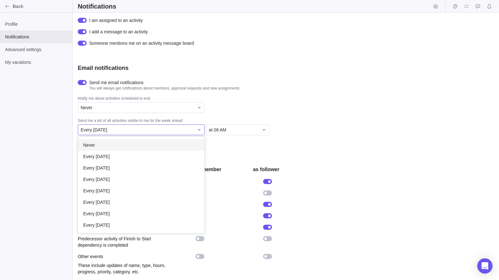
click at [99, 146] on div "Never" at bounding box center [141, 144] width 126 height 11
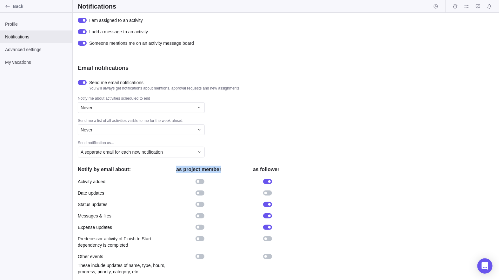
drag, startPoint x: 177, startPoint y: 169, endPoint x: 220, endPoint y: 164, distance: 43.4
click at [220, 164] on div "Notify by email about: as project member as follower" at bounding box center [189, 169] width 222 height 13
click at [247, 147] on div "A separate email for each new notification" at bounding box center [189, 152] width 222 height 11
click at [10, 4] on icon "Back" at bounding box center [7, 6] width 5 height 5
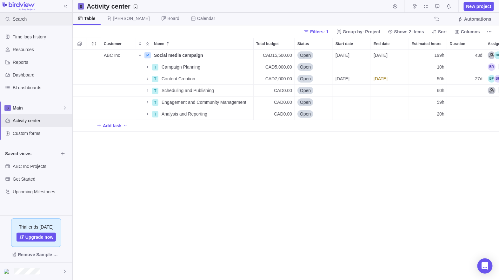
scroll to position [5, 5]
click at [229, 77] on span "Details" at bounding box center [233, 78] width 15 height 6
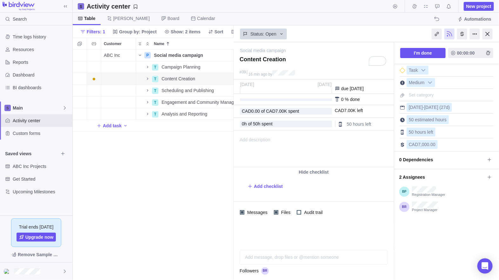
click at [281, 255] on div "Add message, drop files or @mention someone AI" at bounding box center [313, 257] width 148 height 15
click at [383, 257] on icon "Post" at bounding box center [380, 257] width 5 height 5
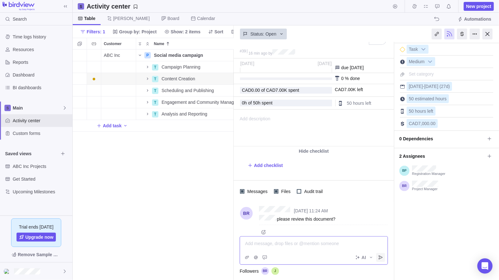
scroll to position [23, 0]
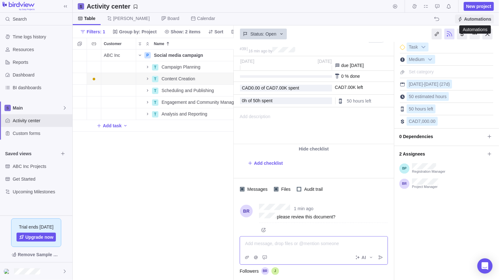
click at [476, 20] on span "Automations" at bounding box center [477, 19] width 27 height 6
click at [484, 36] on div at bounding box center [487, 34] width 10 height 11
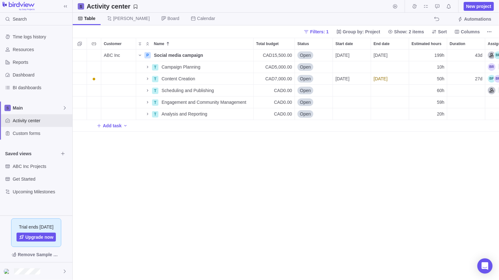
scroll to position [225, 421]
click at [235, 66] on span "Details" at bounding box center [233, 67] width 15 height 6
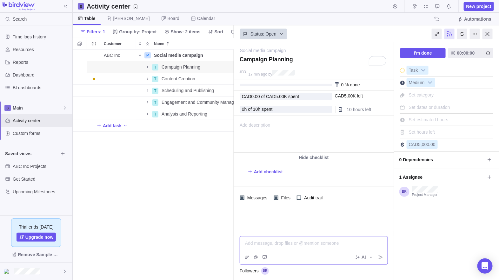
click at [257, 257] on div "Add message, drop files or @mention someone AI" at bounding box center [313, 250] width 148 height 29
click at [247, 256] on icon "Attach file" at bounding box center [246, 257] width 5 height 5
click at [305, 243] on div "Social media campaign — change Campaign Planning #33 17 min ago by Activity was…" at bounding box center [365, 161] width 265 height 238
click at [332, 243] on div at bounding box center [313, 243] width 137 height 6
click at [488, 34] on div at bounding box center [487, 34] width 10 height 11
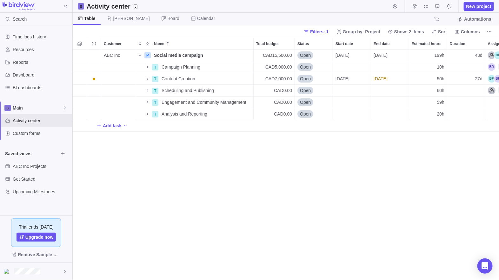
scroll to position [225, 421]
click at [426, 6] on icon "My assignments" at bounding box center [425, 6] width 5 height 5
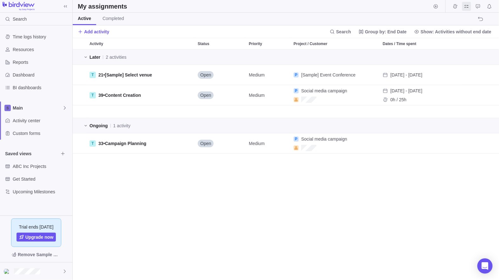
scroll to position [225, 421]
click at [456, 7] on icon "Time logs" at bounding box center [454, 6] width 5 height 5
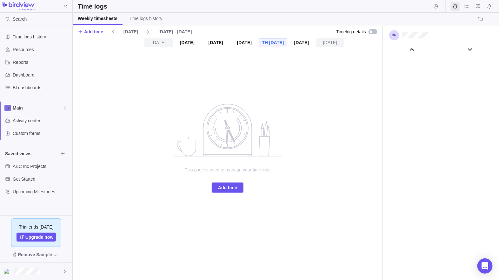
scroll to position [35265, 0]
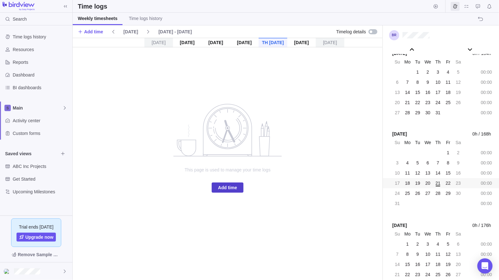
click at [235, 186] on span "Add time" at bounding box center [227, 188] width 19 height 8
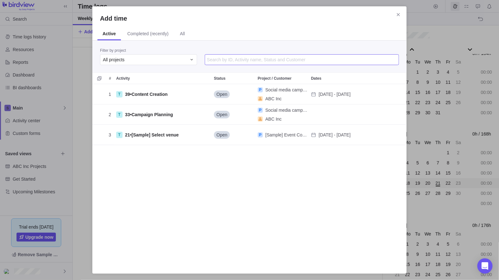
scroll to position [177, 309]
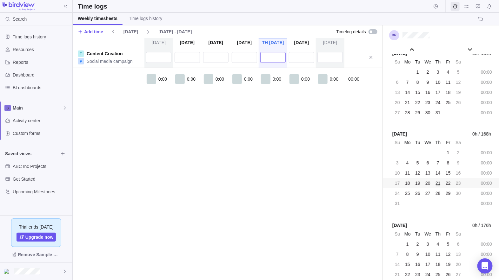
click at [268, 55] on input "text" at bounding box center [272, 57] width 25 height 11
type input "8:00"
click at [250, 110] on div "[DATE] [DATE] [DATE] [DATE] Aug 21 [DATE] [DATE] T Content Creation P Social me…" at bounding box center [228, 159] width 310 height 242
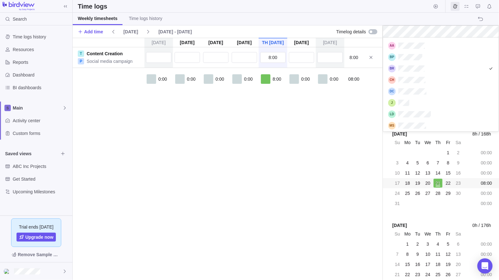
scroll to position [89, 111]
click at [304, 114] on body "Search Time logs history Resources Reports Dashboard BI dashboards Main Activit…" at bounding box center [249, 140] width 499 height 280
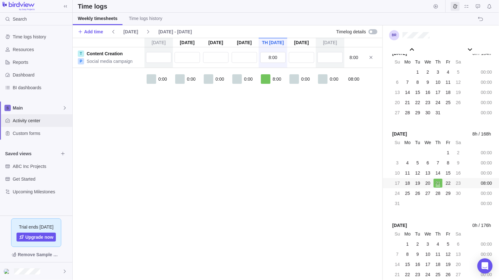
click at [31, 121] on span "Activity center" at bounding box center [41, 120] width 57 height 6
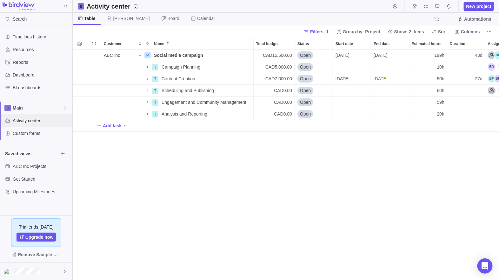
scroll to position [225, 421]
click at [227, 90] on span "Details" at bounding box center [233, 90] width 15 height 6
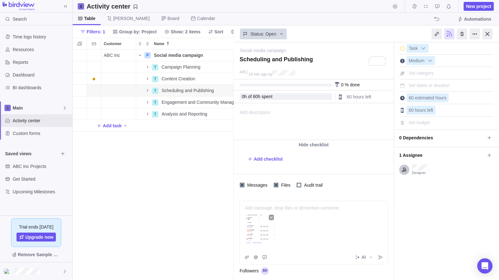
click at [299, 204] on div "Add message, drop files or @mention someone" at bounding box center [313, 225] width 147 height 49
click at [316, 205] on div at bounding box center [313, 208] width 137 height 6
click at [379, 255] on icon "Post" at bounding box center [380, 257] width 5 height 5
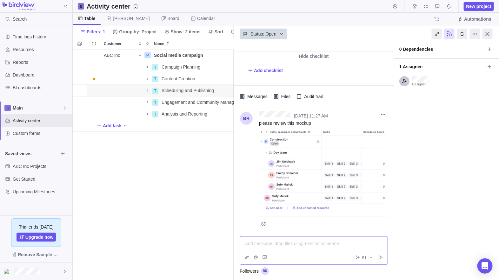
scroll to position [88, 0]
click at [314, 164] on img at bounding box center [323, 170] width 128 height 82
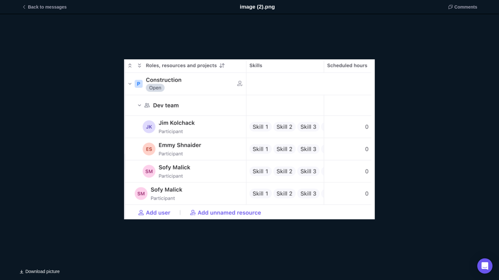
click at [308, 115] on div "image (2).png" at bounding box center [249, 139] width 251 height 160
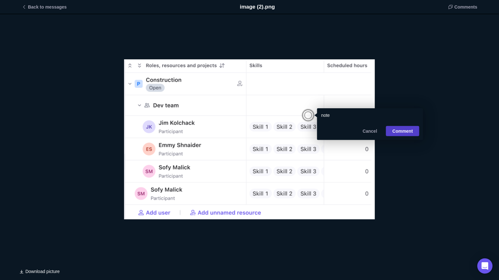
click at [403, 131] on span "Comment" at bounding box center [402, 131] width 21 height 8
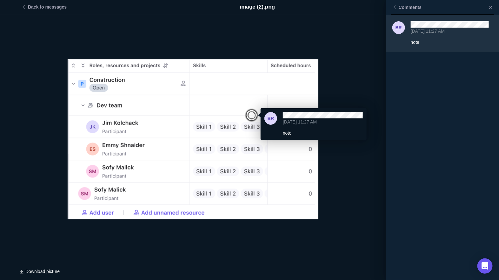
scroll to position [151, 0]
click at [38, 6] on span "Back to messages" at bounding box center [47, 7] width 39 height 6
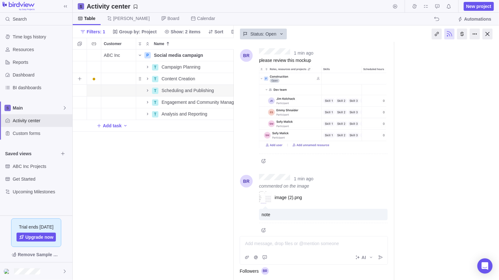
click at [331, 128] on img at bounding box center [323, 107] width 128 height 82
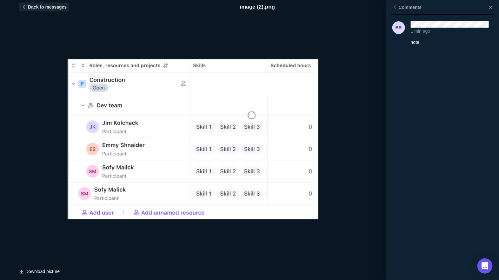
click at [44, 7] on span "Back to messages" at bounding box center [47, 7] width 39 height 6
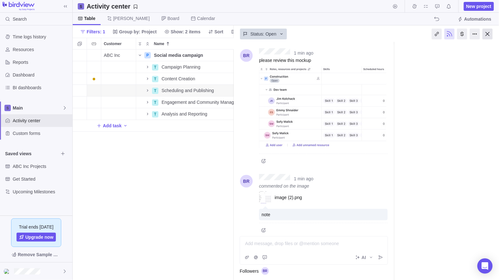
click at [488, 34] on div at bounding box center [487, 34] width 10 height 11
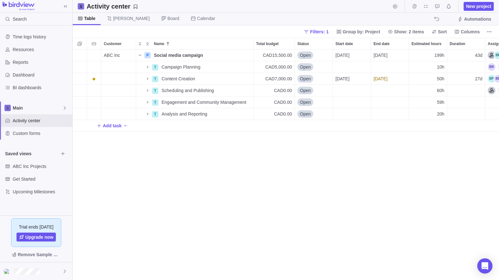
scroll to position [225, 421]
click at [65, 108] on icon at bounding box center [64, 107] width 5 height 5
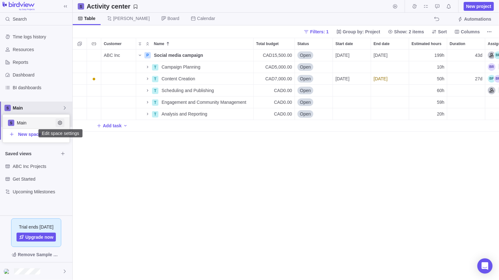
click at [62, 121] on icon "Edit space settings" at bounding box center [59, 122] width 5 height 5
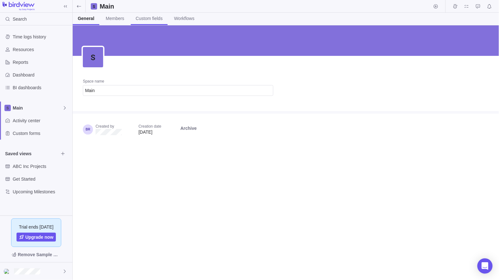
click at [149, 18] on span "Custom fields" at bounding box center [149, 18] width 27 height 6
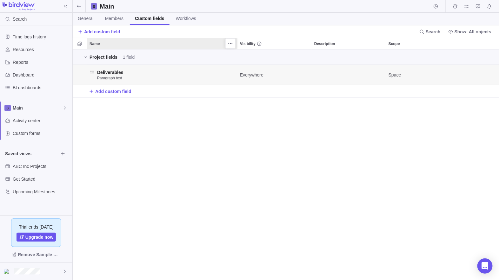
scroll to position [225, 421]
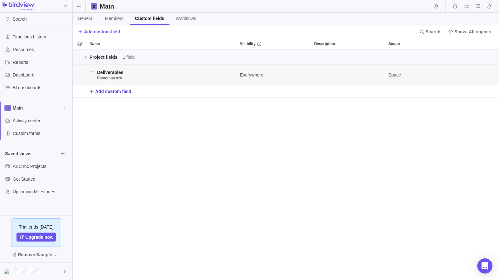
click at [112, 91] on span "Add custom field" at bounding box center [113, 91] width 36 height 6
type input "T"
type input "Project type"
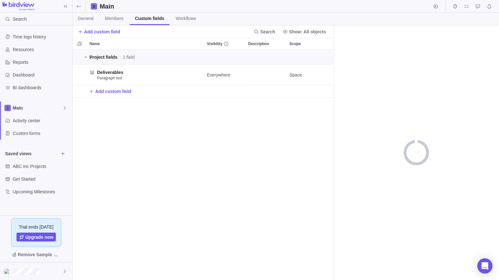
scroll to position [225, 256]
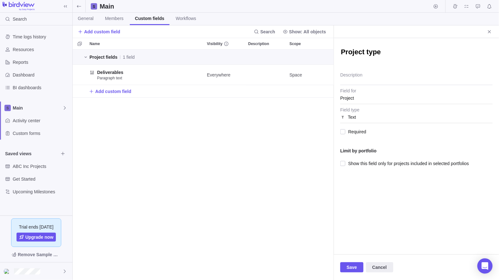
type textarea "x"
click at [363, 115] on div "Text" at bounding box center [416, 116] width 152 height 11
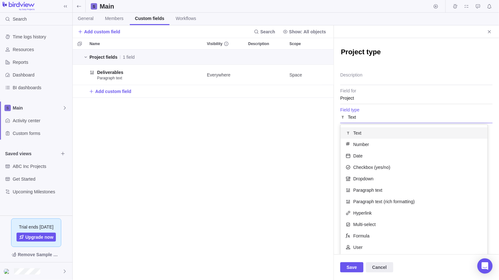
scroll to position [0, 0]
click at [371, 175] on span "Dropdown" at bounding box center [363, 178] width 20 height 6
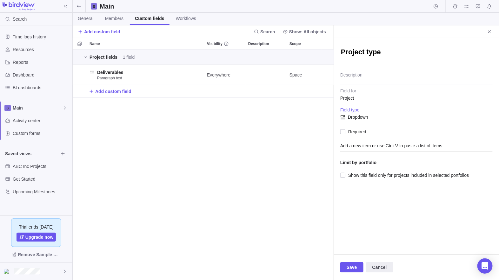
click at [366, 142] on div "Add a new item or use Ctrl+V to paste a list of items" at bounding box center [416, 145] width 152 height 11
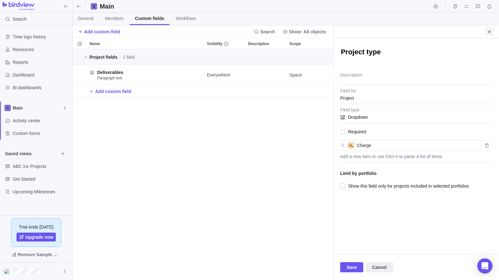
type input "Charge"
click at [487, 30] on icon "Close" at bounding box center [488, 31] width 5 height 5
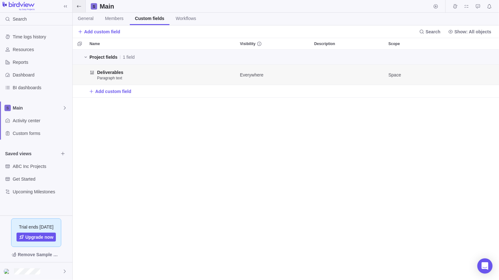
click at [80, 8] on icon at bounding box center [78, 6] width 5 height 5
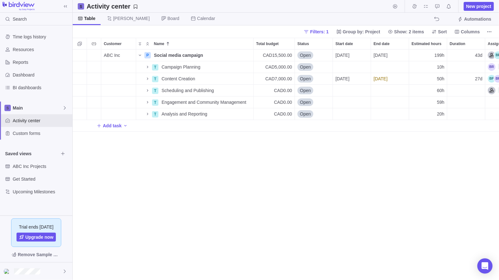
scroll to position [225, 421]
click at [236, 54] on span "Details" at bounding box center [233, 55] width 15 height 6
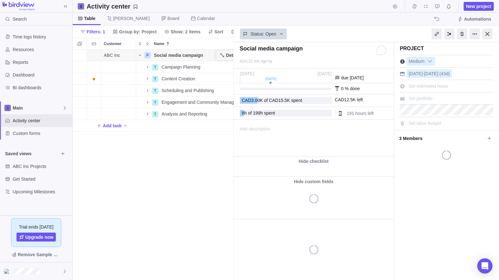
scroll to position [225, 156]
type textarea "x"
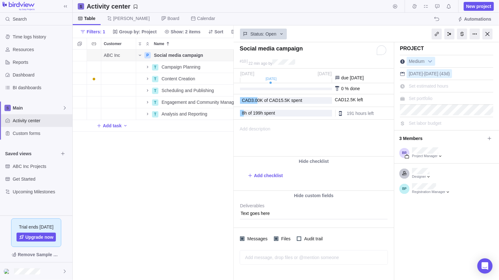
scroll to position [0, 0]
click at [418, 96] on span "Set portfolio" at bounding box center [420, 98] width 24 height 5
type input "Continue"
click at [406, 112] on b "Continue" at bounding box center [407, 112] width 19 height 5
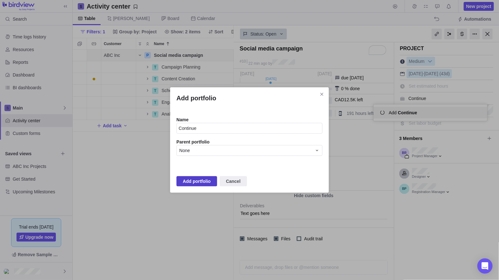
click at [206, 180] on span "Add portfolio" at bounding box center [197, 181] width 28 height 8
type textarea "x"
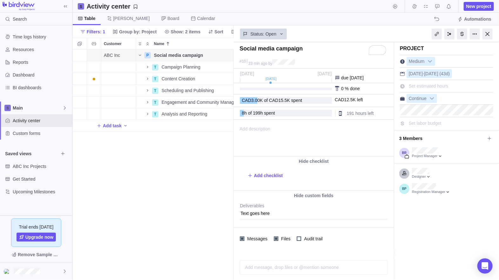
click at [486, 34] on div at bounding box center [487, 34] width 10 height 11
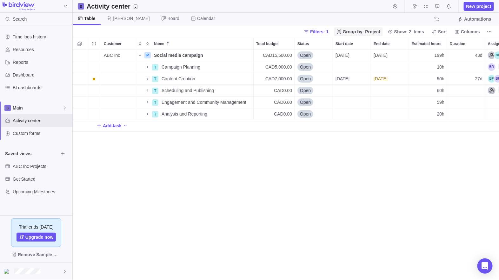
scroll to position [225, 421]
click at [366, 31] on span "Group by: Project" at bounding box center [360, 32] width 37 height 6
click at [426, 55] on div at bounding box center [425, 55] width 9 height 5
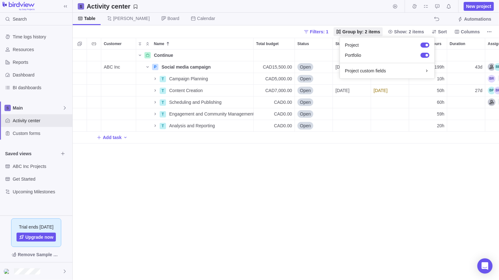
click at [361, 155] on body "Search Time logs history Resources Reports Dashboard BI dashboards Main Activit…" at bounding box center [249, 140] width 499 height 280
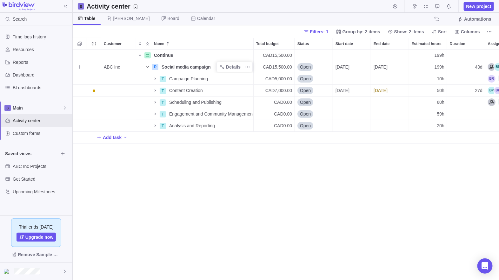
click at [150, 66] on icon "Name" at bounding box center [147, 66] width 5 height 5
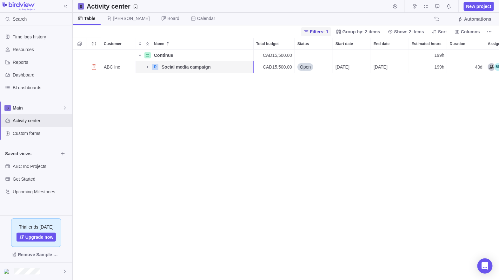
click at [328, 33] on span "Filters: 1" at bounding box center [319, 32] width 18 height 6
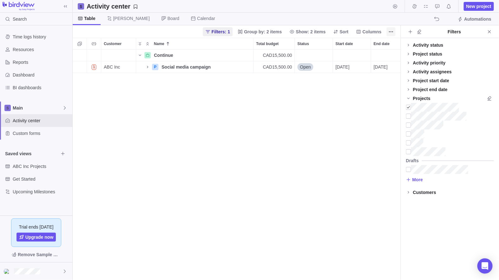
click at [487, 29] on icon "Close" at bounding box center [488, 31] width 5 height 5
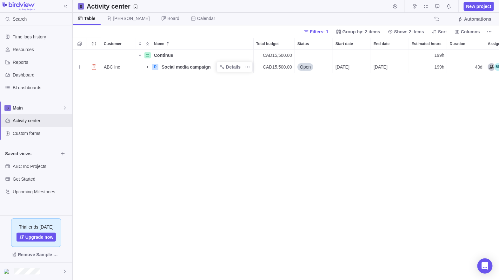
click at [146, 66] on icon "Name" at bounding box center [147, 66] width 5 height 5
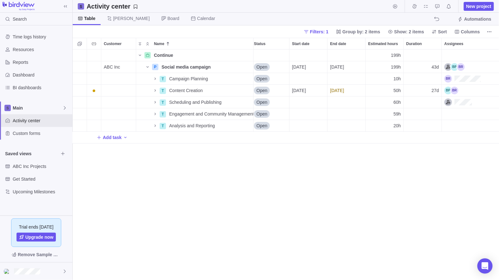
scroll to position [0, 0]
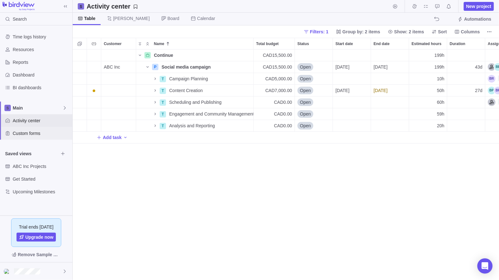
click at [39, 134] on span "Custom forms" at bounding box center [41, 133] width 57 height 6
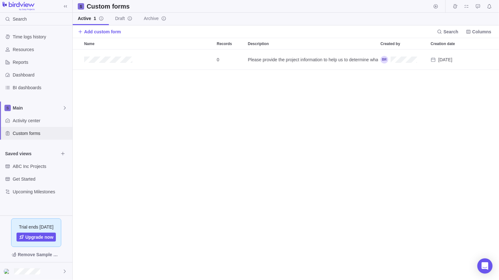
scroll to position [225, 421]
click at [457, 58] on icon "Edit" at bounding box center [456, 59] width 5 height 5
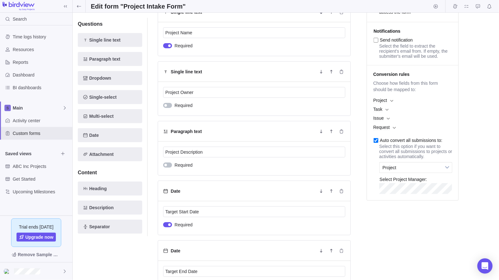
scroll to position [95, 0]
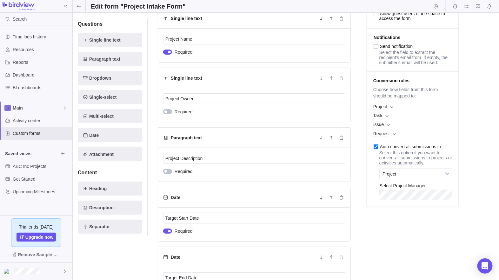
click at [375, 149] on input "Auto convert all submissions to:" at bounding box center [375, 146] width 5 height 5
checkbox input "false"
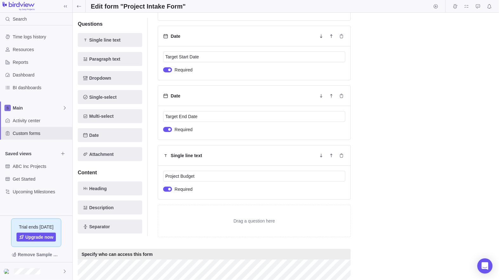
scroll to position [284, 0]
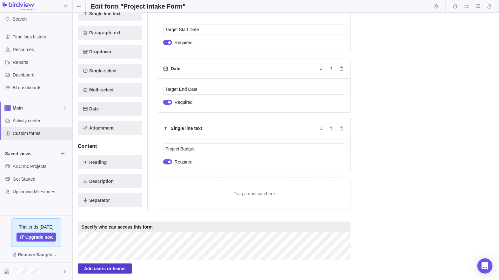
click at [117, 268] on span "Add users or teams" at bounding box center [105, 268] width 42 height 8
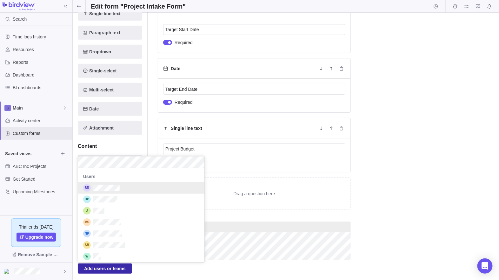
scroll to position [374, 0]
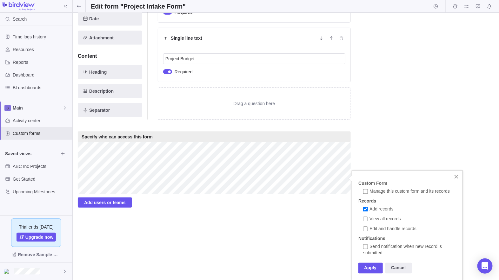
click at [372, 192] on span "Manage this custom form and its records" at bounding box center [409, 191] width 80 height 5
click at [368, 192] on input "Manage this custom form and its records" at bounding box center [365, 191] width 5 height 5
checkbox input "true"
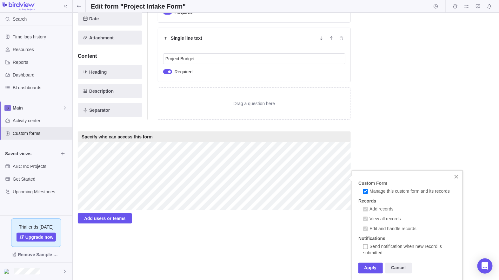
click at [374, 249] on label "Send notification when new record is submitted" at bounding box center [410, 250] width 95 height 13
click at [368, 249] on input "Send notification when new record is submitted" at bounding box center [365, 246] width 5 height 5
checkbox input "true"
click at [374, 264] on div "Apply" at bounding box center [370, 268] width 24 height 11
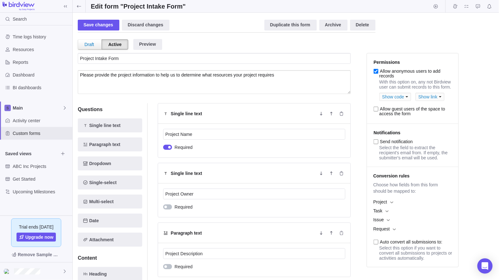
scroll to position [0, 0]
click at [414, 109] on span "Allow guest users of the space to access the form" at bounding box center [412, 111] width 67 height 10
click at [378, 109] on input "Allow guest users of the space to access the form" at bounding box center [375, 109] width 5 height 5
click at [392, 112] on span "Allow guest users of the space to access the form" at bounding box center [412, 111] width 67 height 10
click at [378, 111] on input "Allow guest users of the space to access the form" at bounding box center [375, 109] width 5 height 5
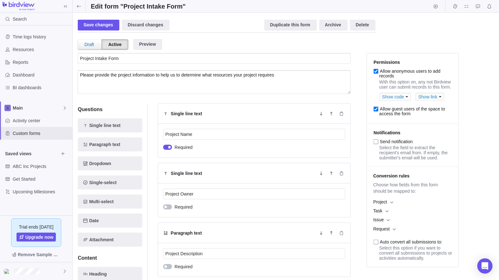
checkbox input "false"
click at [426, 96] on div "Show link" at bounding box center [429, 97] width 29 height 8
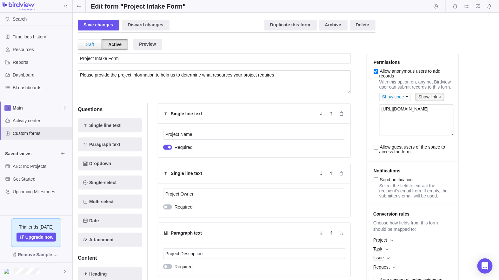
click at [423, 127] on textarea "[URL][DOMAIN_NAME]" at bounding box center [416, 120] width 74 height 32
